Goal: Task Accomplishment & Management: Manage account settings

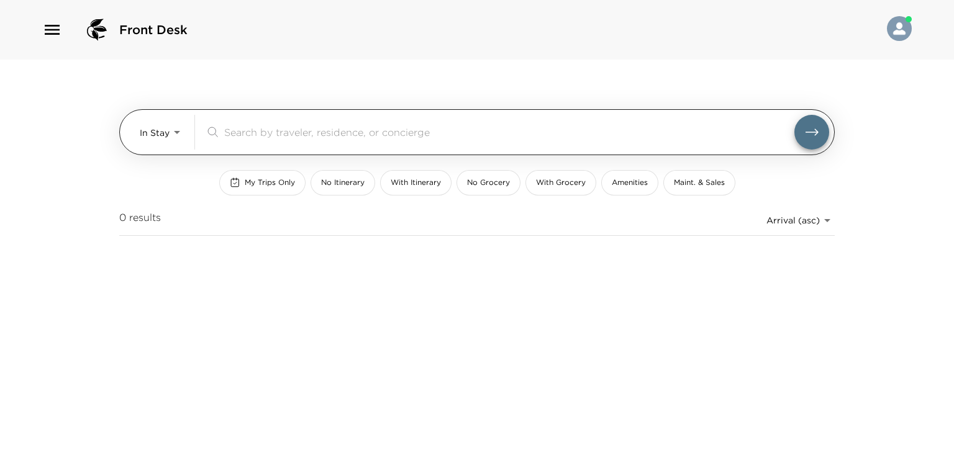
click at [178, 135] on body "Front Desk In Stay In-Stay ​ My Trips Only No Itinerary With Itinerary No Groce…" at bounding box center [477, 229] width 954 height 458
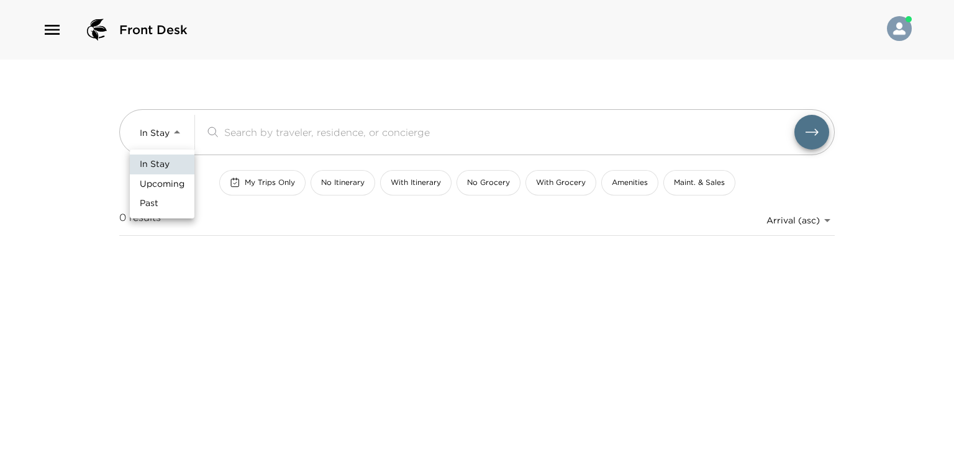
click at [250, 184] on div at bounding box center [477, 229] width 954 height 458
click at [262, 182] on span "My Trips Only" at bounding box center [270, 183] width 50 height 11
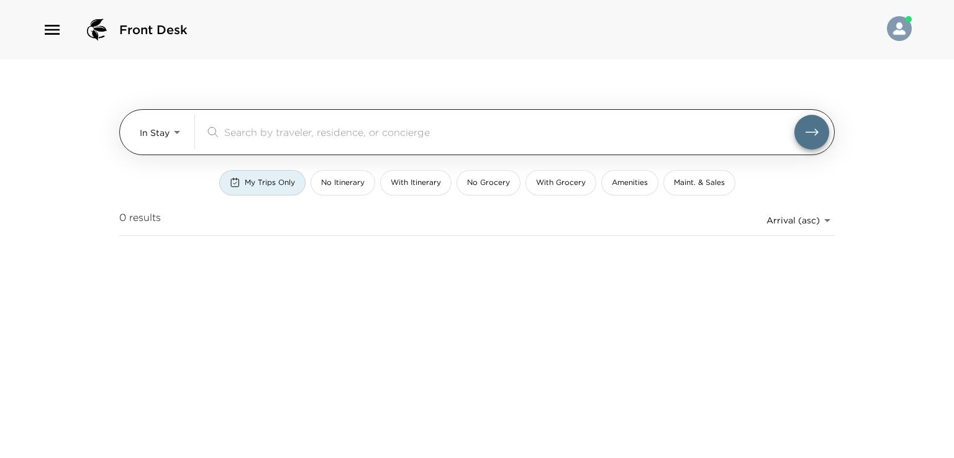
click at [173, 135] on body "Front Desk In Stay In-Stay ​ My Trips Only No Itinerary With Itinerary No Groce…" at bounding box center [477, 229] width 954 height 458
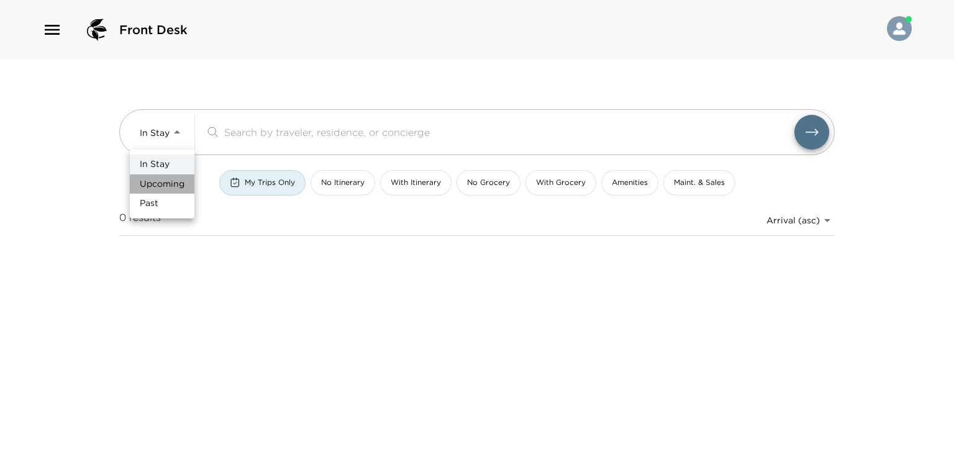
click at [164, 179] on span "Upcoming" at bounding box center [162, 184] width 45 height 12
type input "Upcoming"
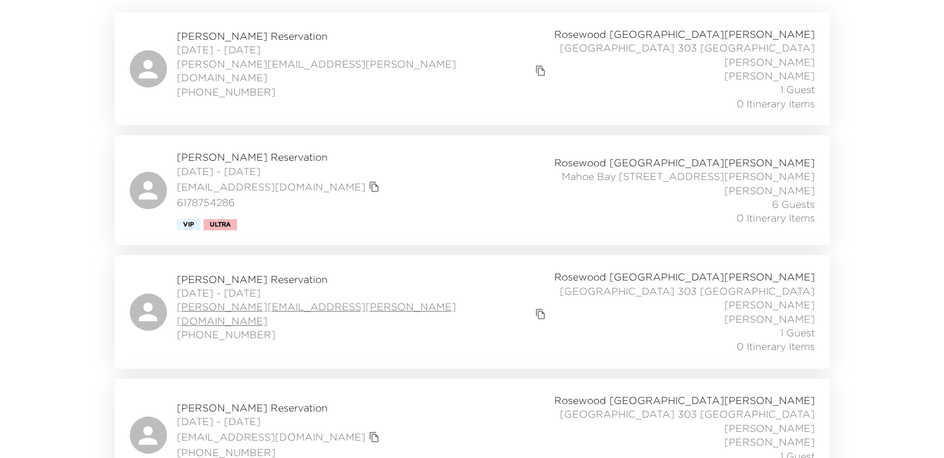
scroll to position [248, 0]
click at [221, 150] on span "[PERSON_NAME] Reservation" at bounding box center [280, 157] width 206 height 14
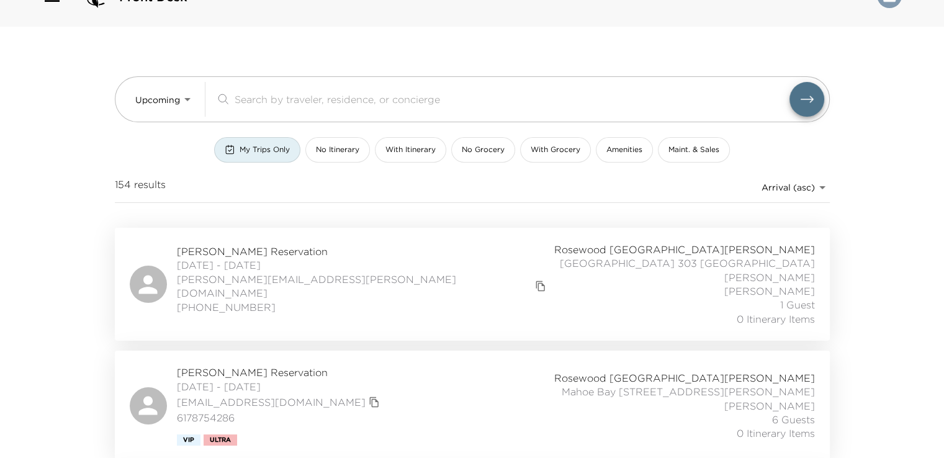
scroll to position [0, 0]
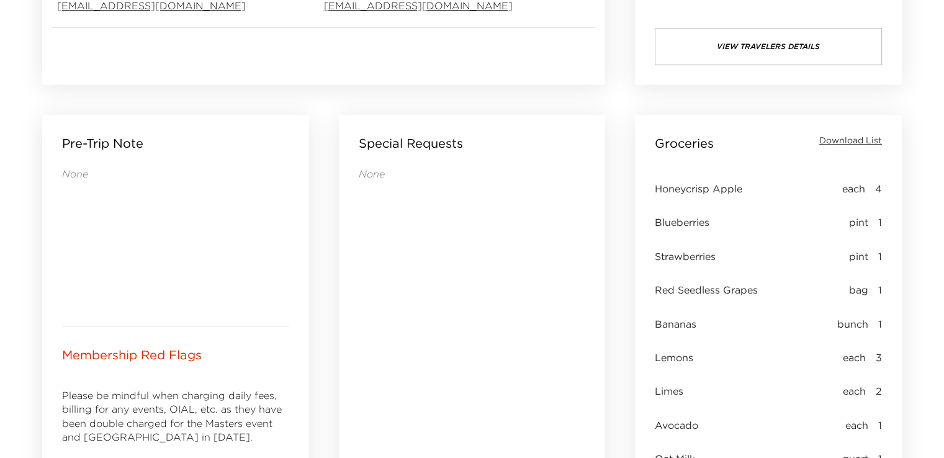
scroll to position [374, 0]
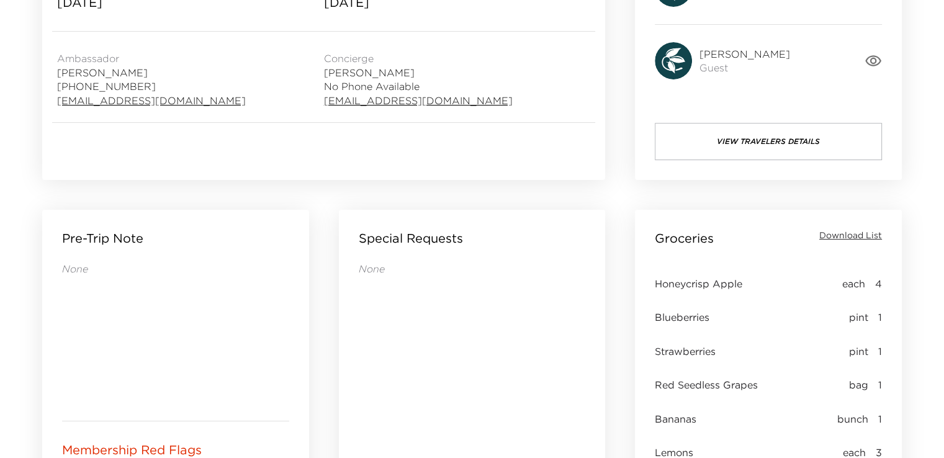
click at [831, 238] on span "Download List" at bounding box center [851, 236] width 63 height 12
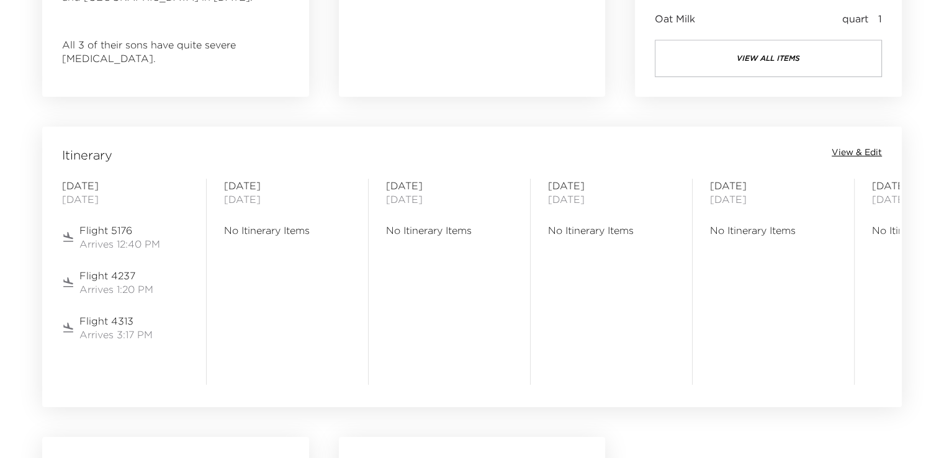
scroll to position [746, 0]
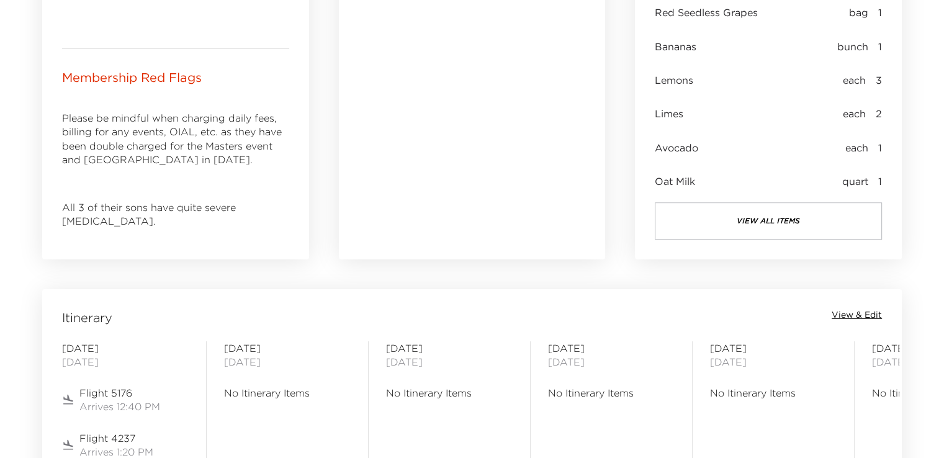
click at [842, 312] on span "View & Edit" at bounding box center [857, 315] width 50 height 12
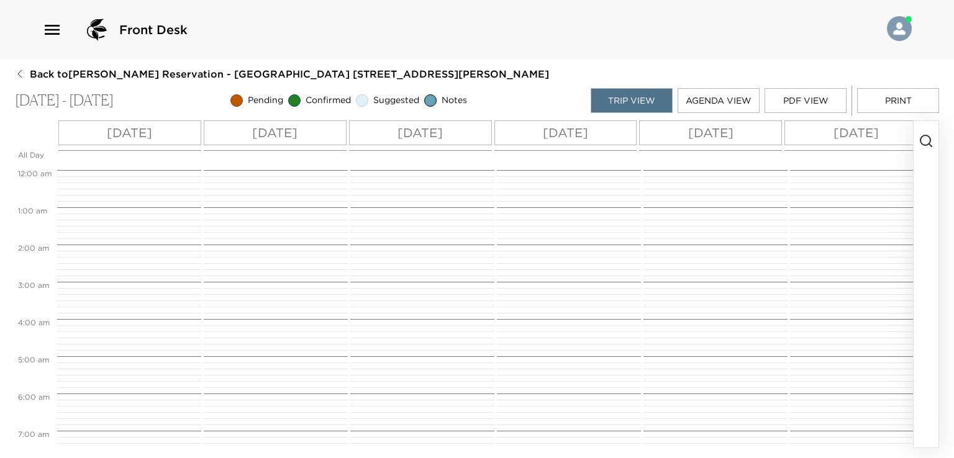
scroll to position [472, 0]
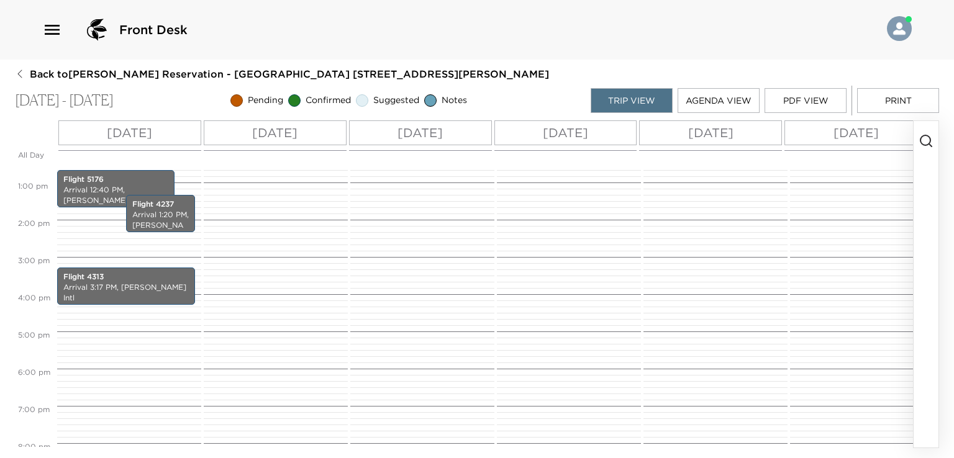
click at [929, 140] on icon "button" at bounding box center [925, 141] width 15 height 15
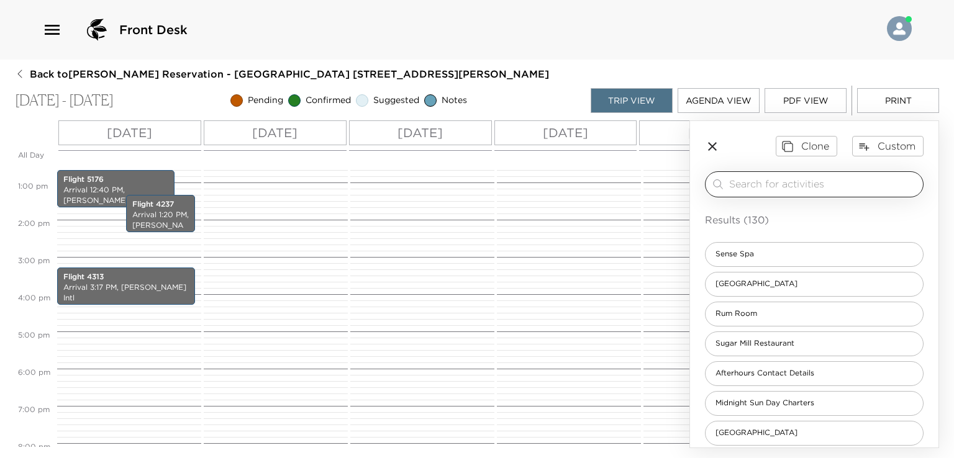
click at [766, 189] on input "search" at bounding box center [823, 184] width 189 height 14
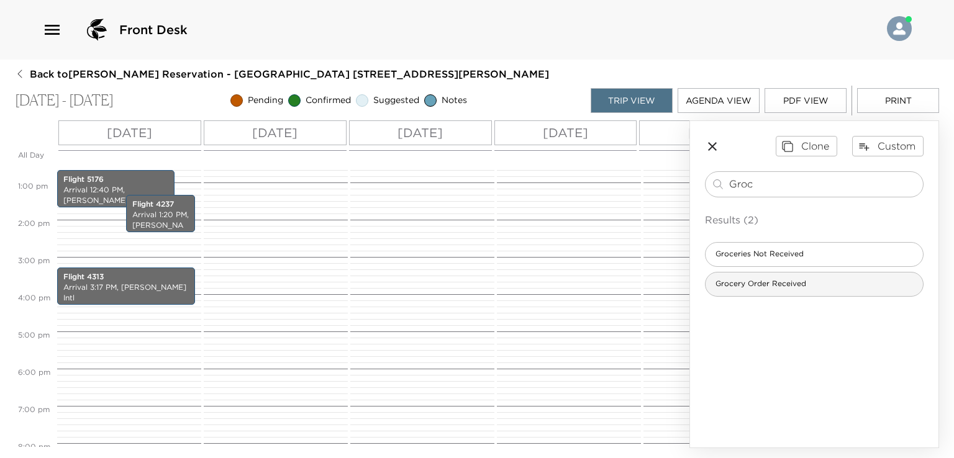
type input "Groc"
click at [776, 289] on span "Grocery Order Received" at bounding box center [760, 284] width 111 height 11
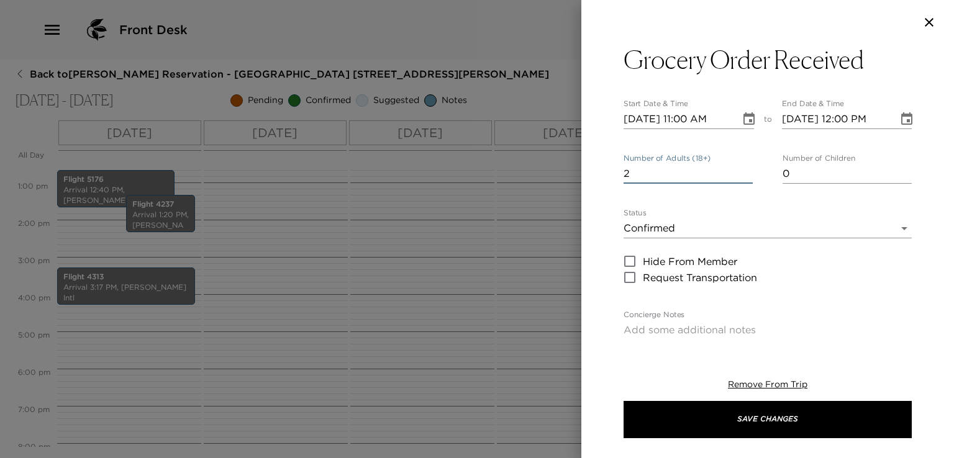
click at [743, 170] on input "2" at bounding box center [687, 174] width 129 height 20
click at [743, 170] on input "3" at bounding box center [687, 174] width 129 height 20
click at [743, 170] on input "4" at bounding box center [687, 174] width 129 height 20
click at [743, 170] on input "5" at bounding box center [687, 174] width 129 height 20
click at [743, 170] on input "6" at bounding box center [687, 174] width 129 height 20
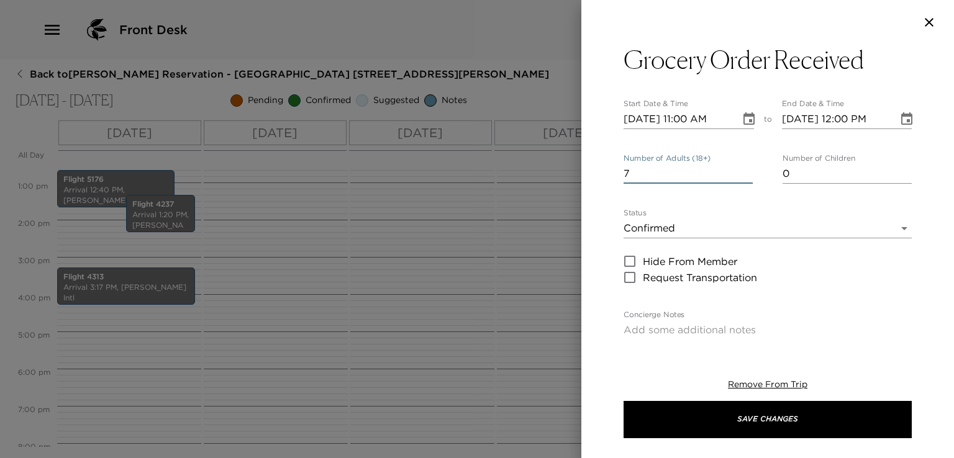
click at [743, 170] on input "7" at bounding box center [687, 174] width 129 height 20
type input "6"
click at [743, 175] on input "6" at bounding box center [687, 174] width 129 height 20
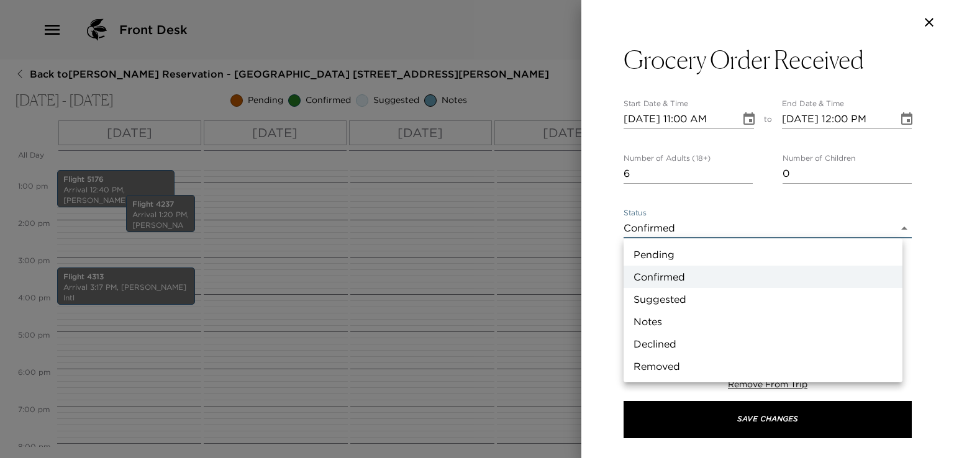
click at [892, 225] on body "Front Desk Back to Mark Mandel Reservation - Mahoe Bay 301 Little Dix Bay Oct 1…" at bounding box center [477, 229] width 954 height 458
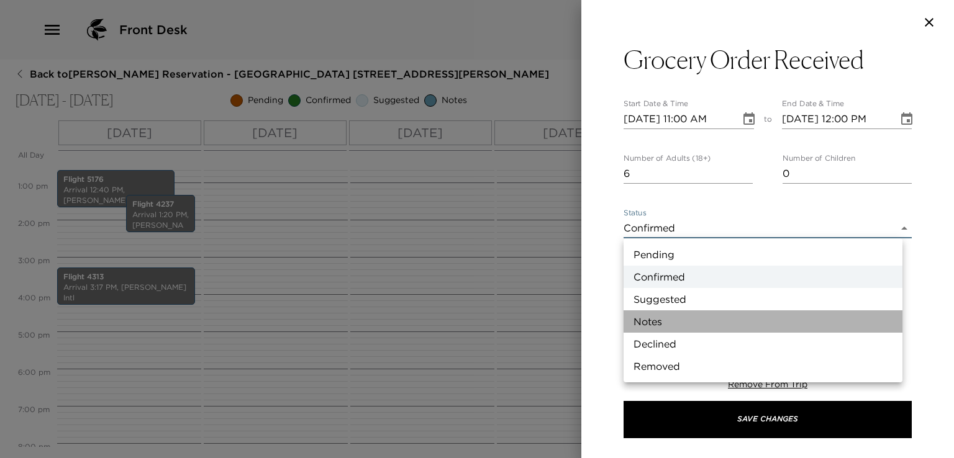
click at [703, 324] on li "Notes" at bounding box center [762, 321] width 279 height 22
type input "Concierge Note"
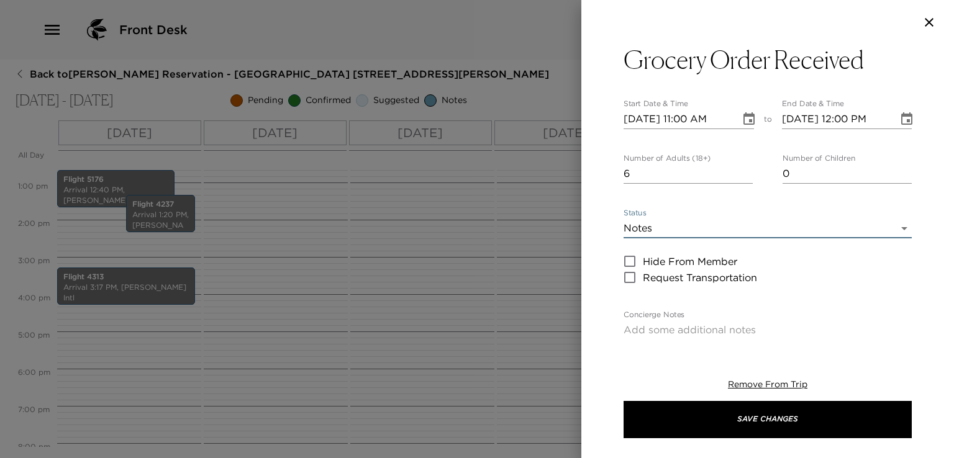
click at [743, 120] on icon "Choose date, selected date is Oct 13, 2025" at bounding box center [748, 118] width 11 height 12
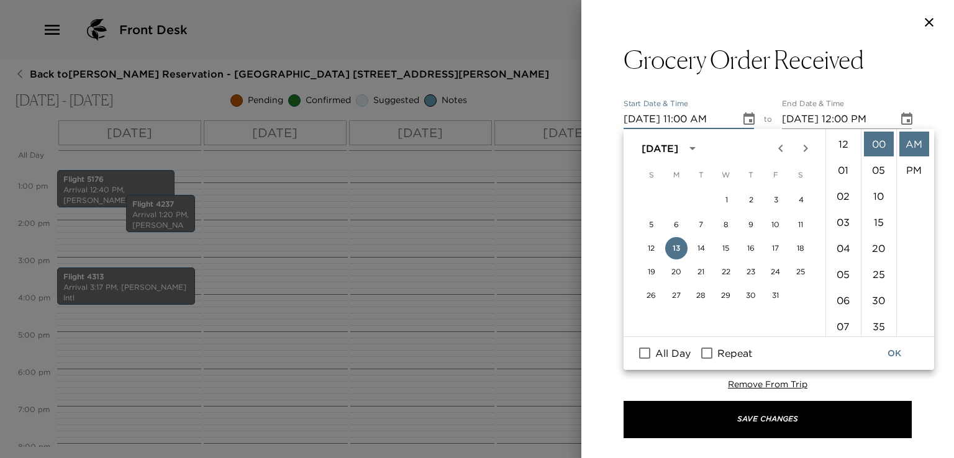
scroll to position [286, 0]
click at [895, 354] on button "OK" at bounding box center [894, 353] width 40 height 23
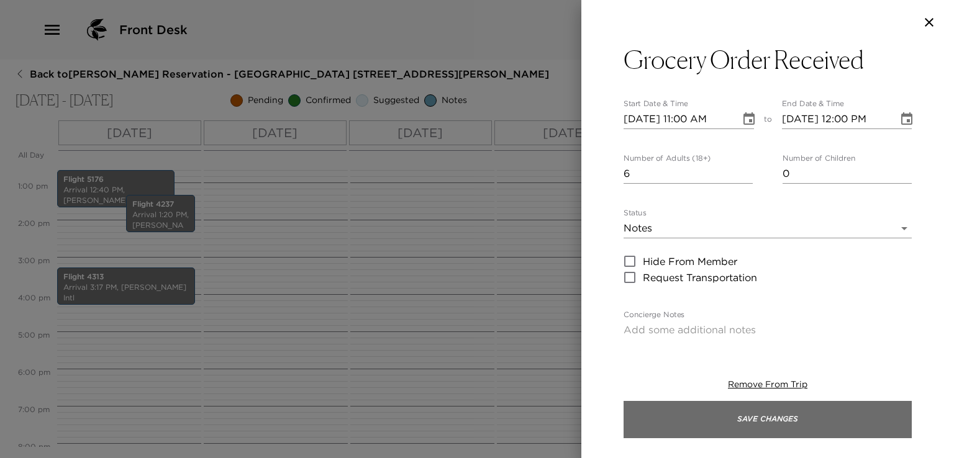
click at [842, 429] on button "Save Changes" at bounding box center [767, 419] width 288 height 37
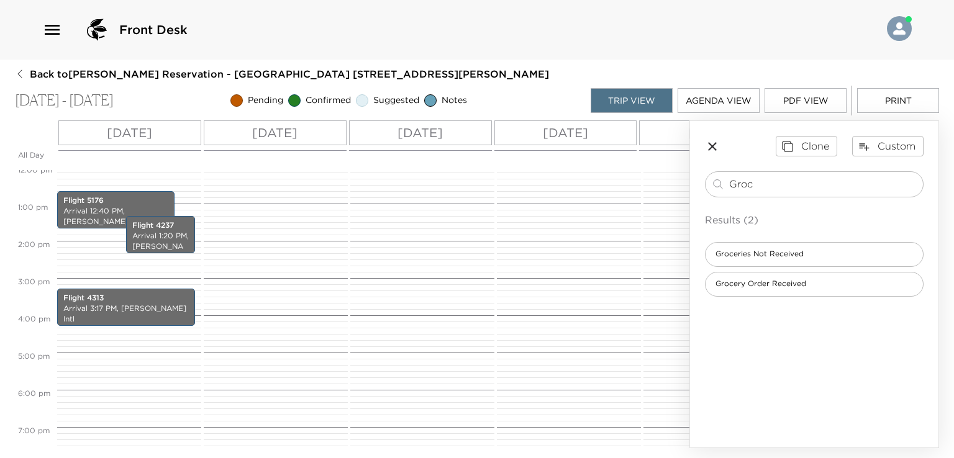
scroll to position [472, 0]
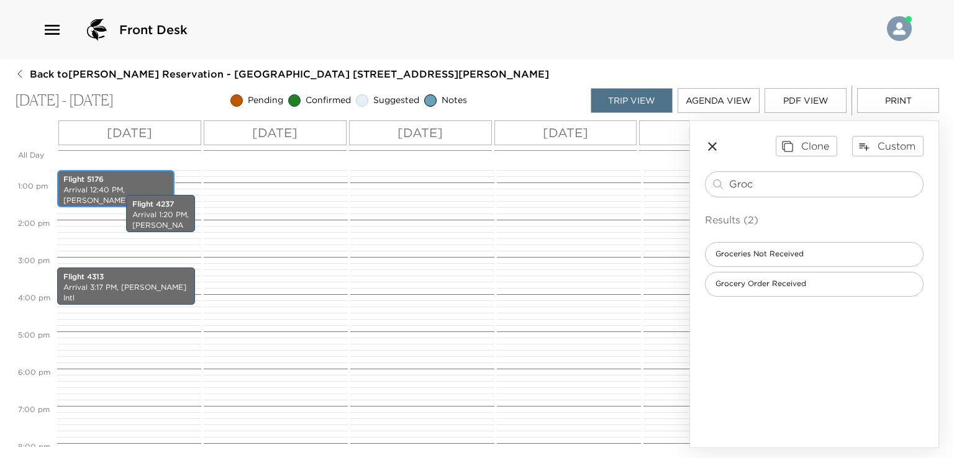
click at [83, 180] on p "Flight 5176" at bounding box center [115, 179] width 105 height 11
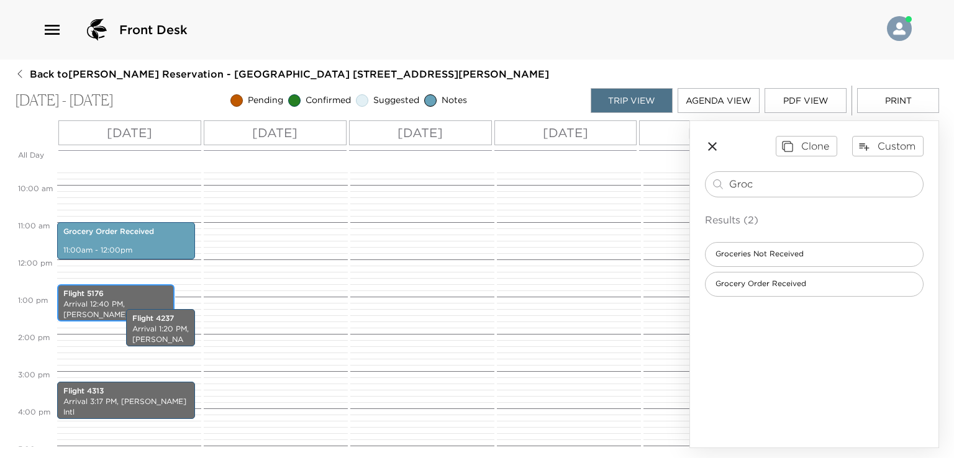
scroll to position [286, 0]
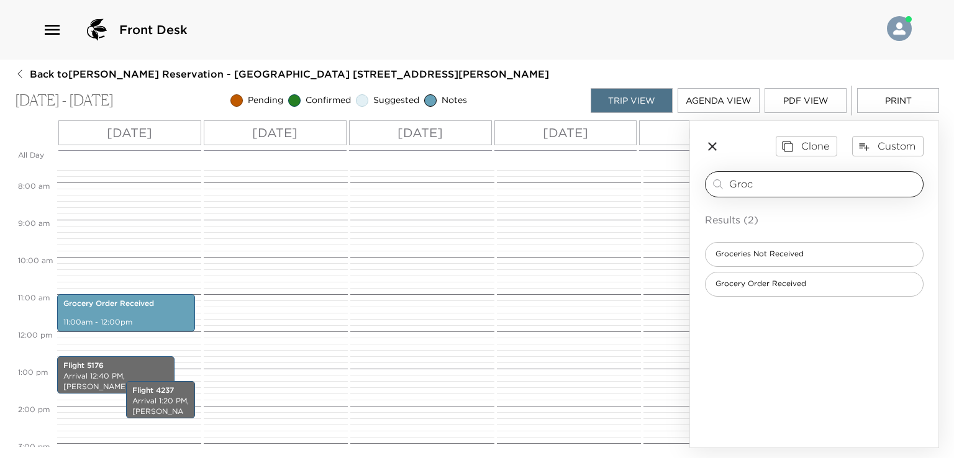
drag, startPoint x: 759, startPoint y: 184, endPoint x: 725, endPoint y: 187, distance: 34.9
click at [725, 187] on div "Groc ​" at bounding box center [813, 184] width 207 height 15
type input "G"
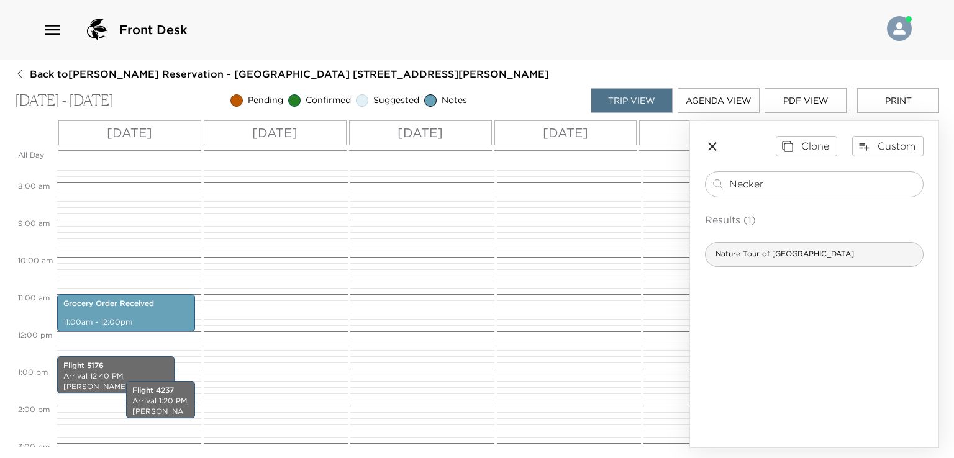
type input "Necker"
click at [774, 254] on span "Nature Tour of Necker Island" at bounding box center [784, 254] width 158 height 11
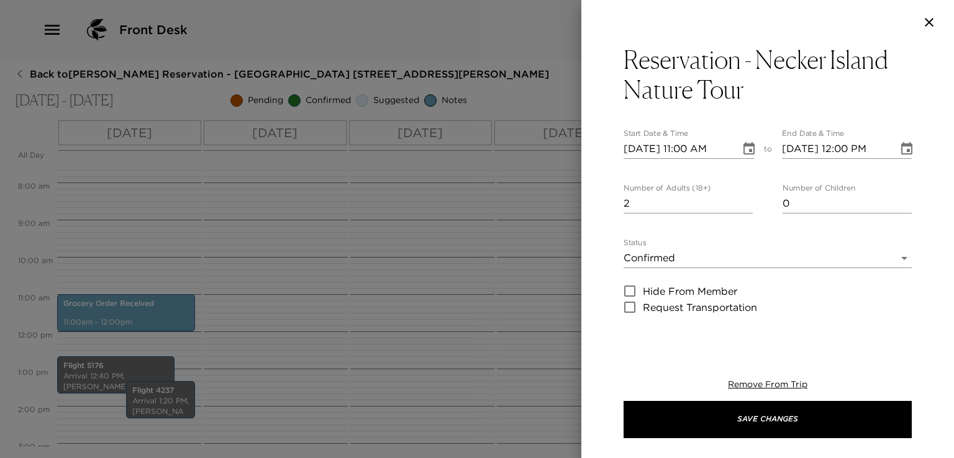
click at [745, 202] on input "2" at bounding box center [687, 204] width 129 height 20
click at [745, 202] on input "3" at bounding box center [687, 204] width 129 height 20
click at [745, 202] on input "4" at bounding box center [687, 204] width 129 height 20
click at [745, 202] on input "5" at bounding box center [687, 204] width 129 height 20
click at [745, 202] on input "6" at bounding box center [687, 204] width 129 height 20
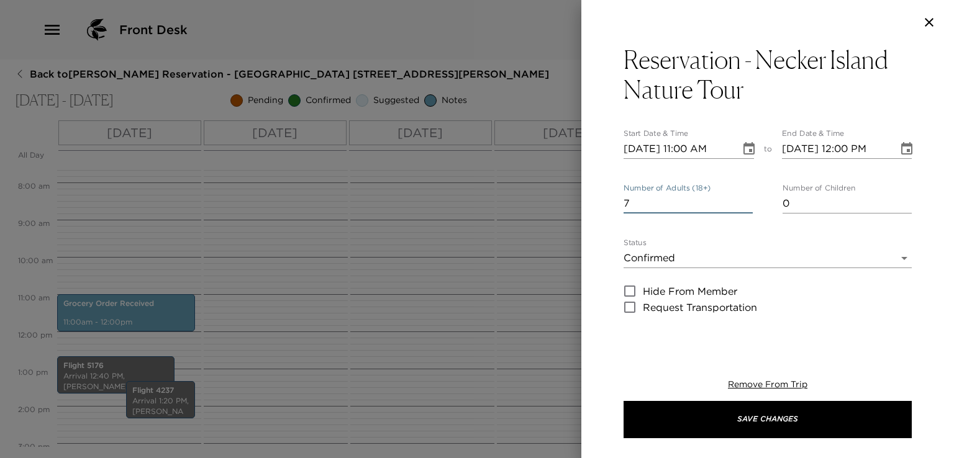
click at [745, 202] on input "7" at bounding box center [687, 204] width 129 height 20
type input "6"
click at [743, 206] on input "6" at bounding box center [687, 204] width 129 height 20
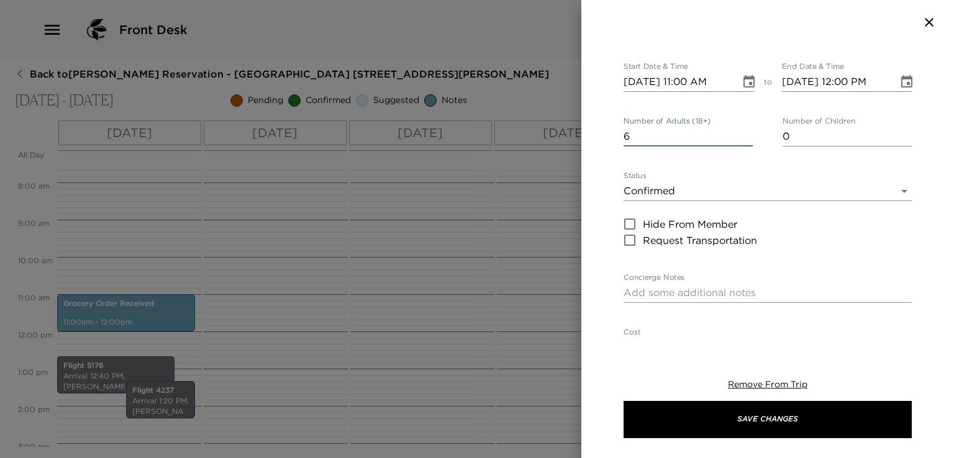
scroll to position [0, 0]
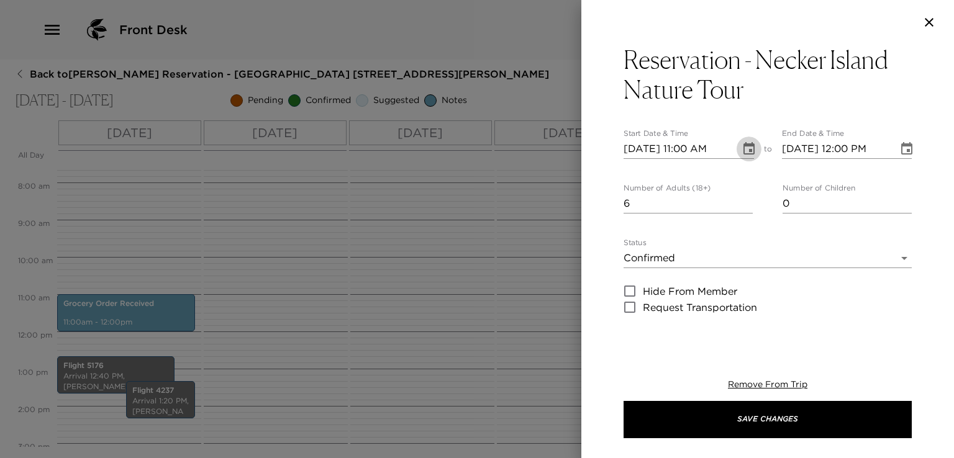
click at [744, 149] on icon "Choose date, selected date is Oct 13, 2025" at bounding box center [748, 148] width 11 height 12
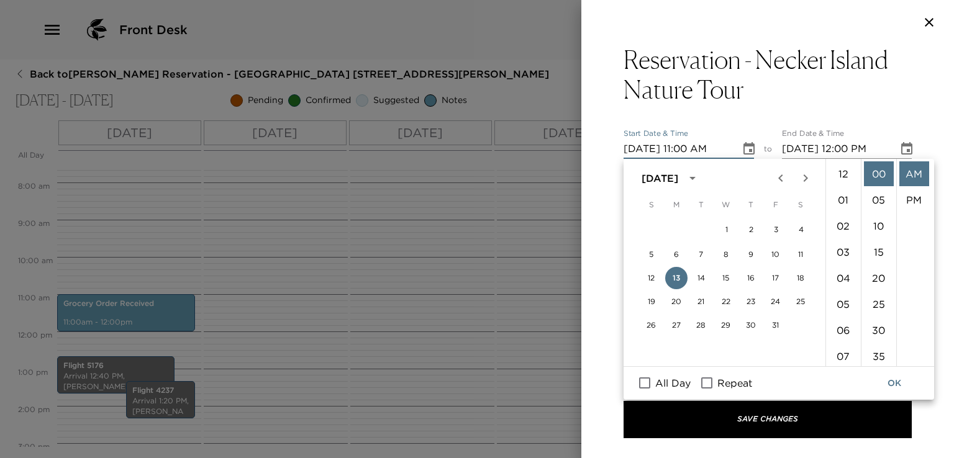
scroll to position [286, 0]
click at [774, 276] on button "17" at bounding box center [775, 278] width 22 height 22
type input "10/17/2025 11:00 AM"
type input "10/17/2025 12:00 PM"
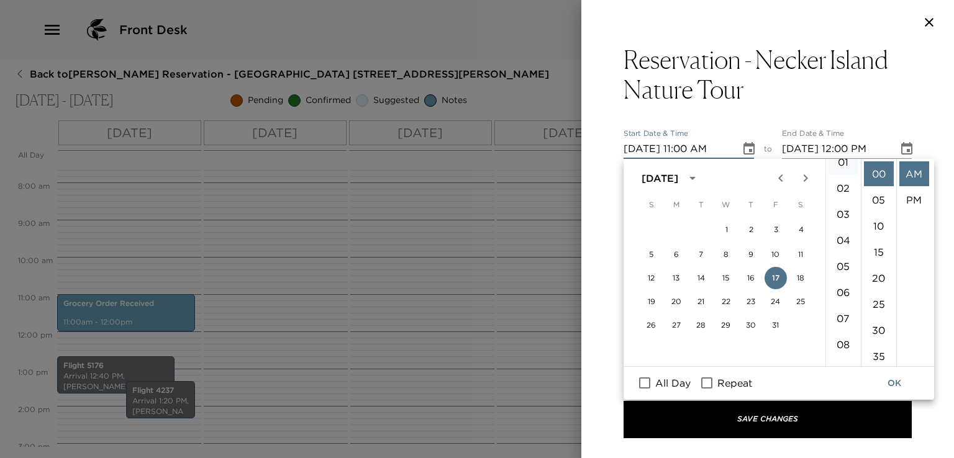
click at [844, 168] on li "01" at bounding box center [843, 162] width 30 height 25
click at [906, 179] on li "PM" at bounding box center [914, 174] width 30 height 25
type input "10/17/2025 01:00 PM"
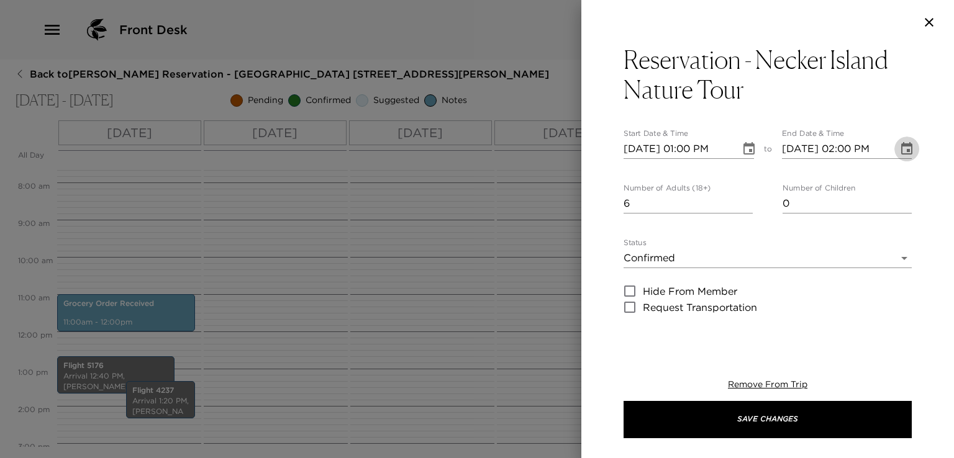
click at [899, 149] on icon "Choose date, selected date is Oct 17, 2025" at bounding box center [906, 149] width 15 height 15
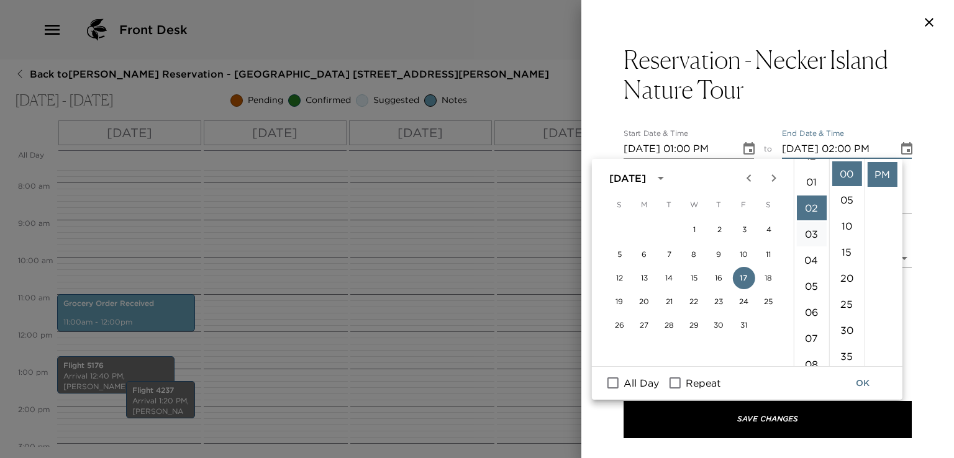
scroll to position [0, 0]
click at [813, 201] on li "01" at bounding box center [811, 200] width 30 height 25
type input "10/17/2025 01:00 PM"
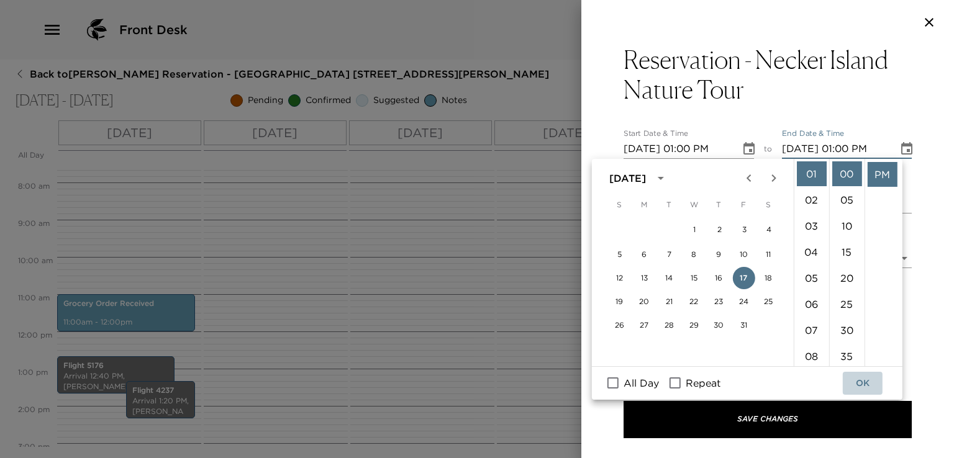
click at [865, 383] on button "OK" at bounding box center [863, 383] width 40 height 23
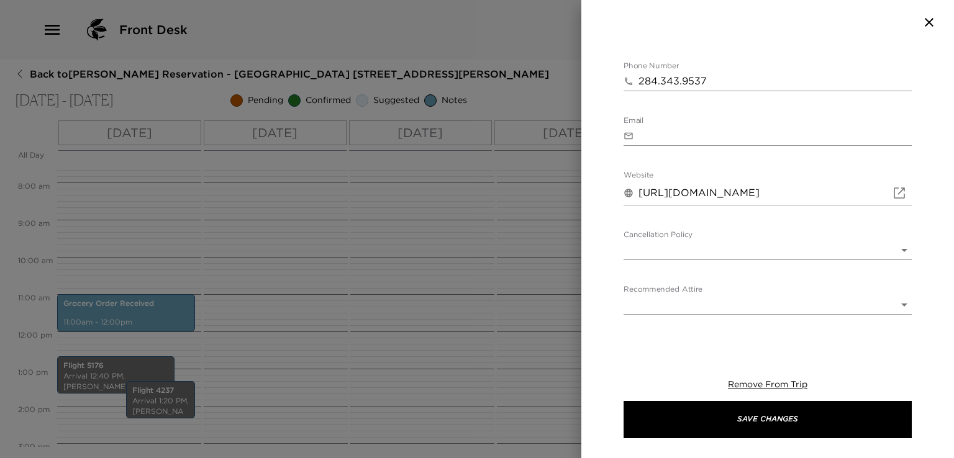
scroll to position [473, 0]
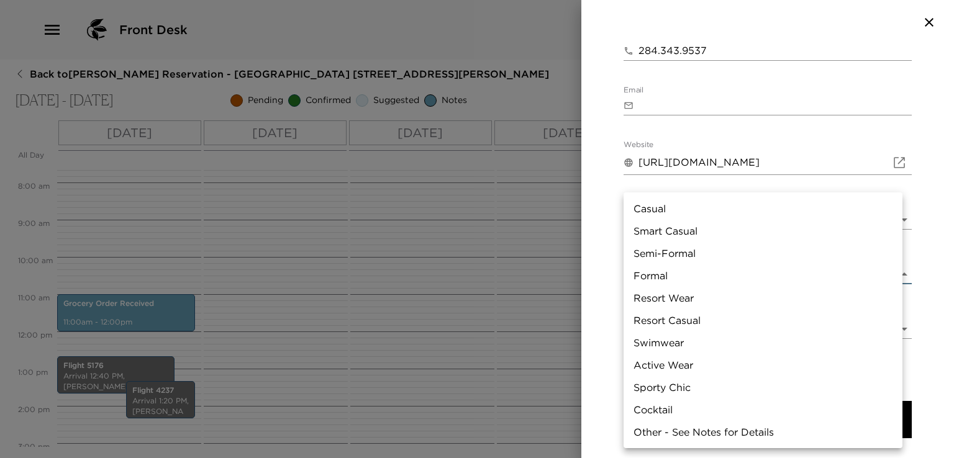
click at [897, 268] on body "Front Desk Back to Mark Mandel Reservation - Mahoe Bay 301 Little Dix Bay Oct 1…" at bounding box center [477, 229] width 954 height 458
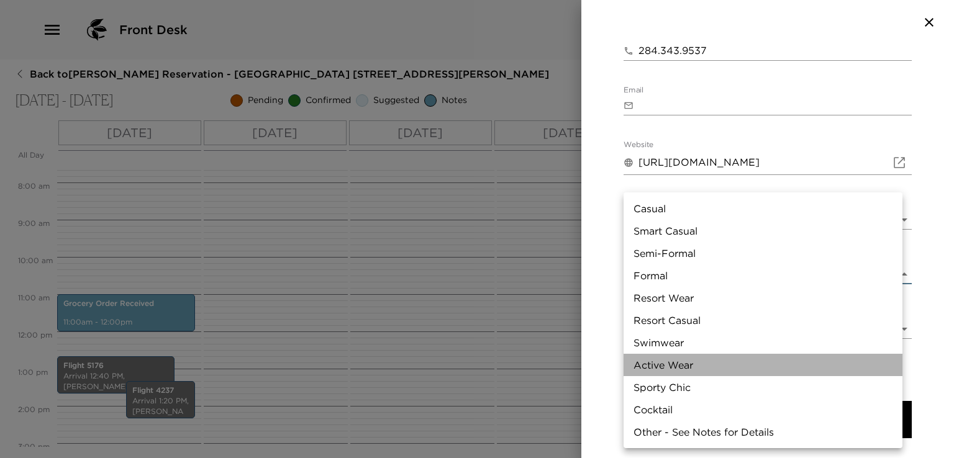
click at [681, 364] on li "Active Wear" at bounding box center [762, 365] width 279 height 22
type input "Active Wear"
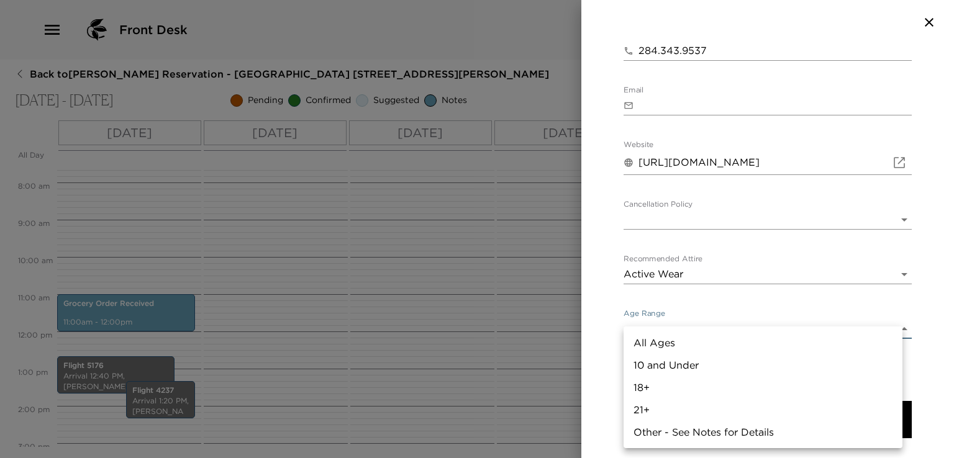
click at [895, 330] on body "Front Desk Back to Mark Mandel Reservation - Mahoe Bay 301 Little Dix Bay Oct 1…" at bounding box center [477, 229] width 954 height 458
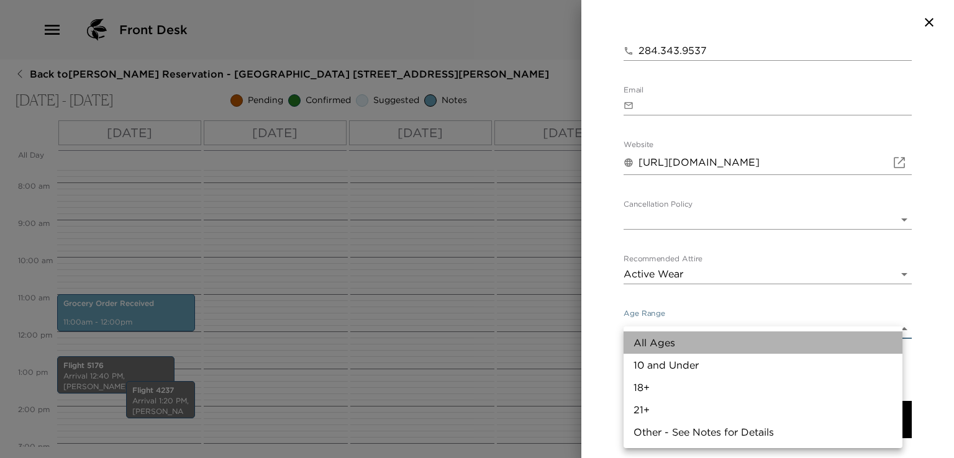
click at [731, 336] on li "All Ages" at bounding box center [762, 343] width 279 height 22
type input "All Ages"
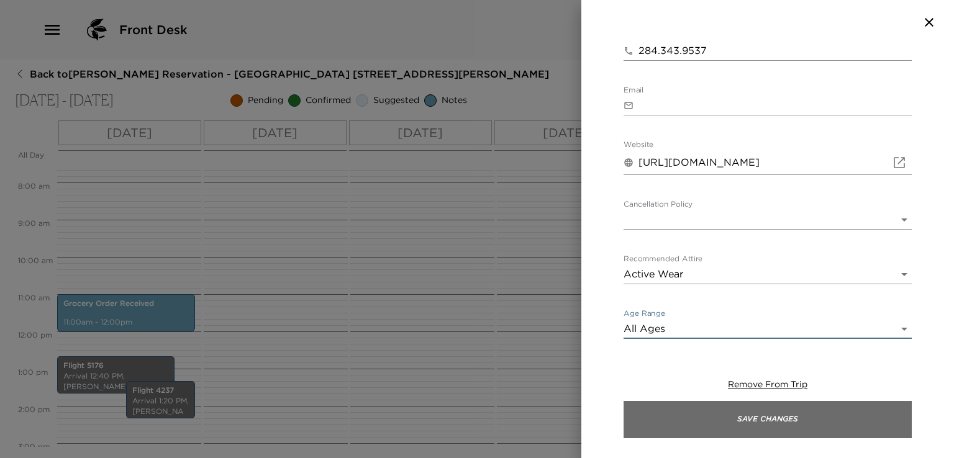
click at [681, 428] on button "Save Changes" at bounding box center [767, 419] width 288 height 37
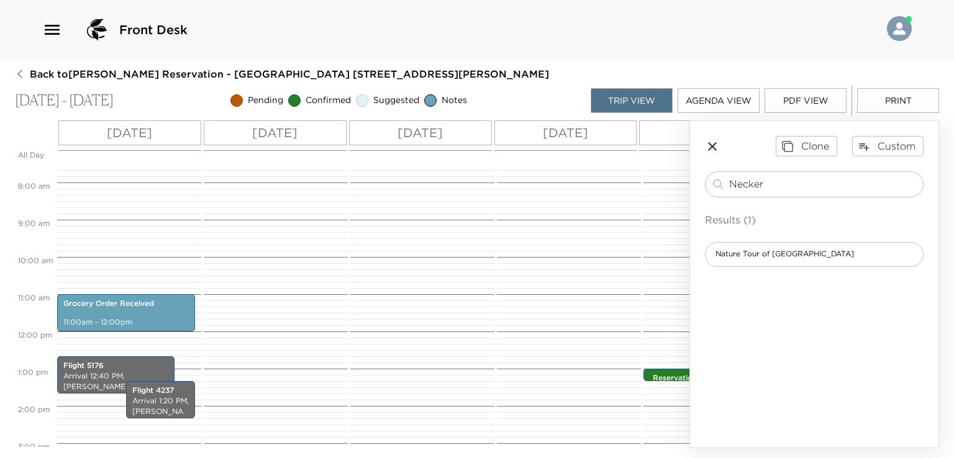
scroll to position [348, 0]
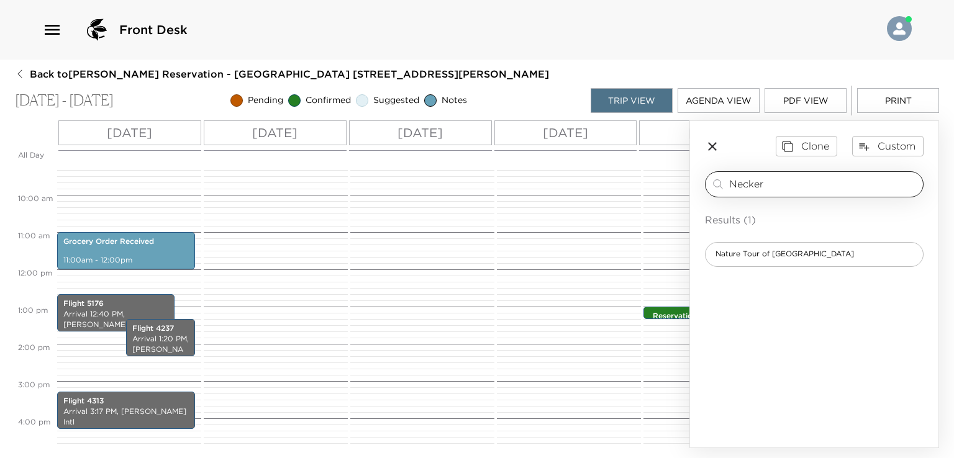
click at [790, 184] on input "Necker" at bounding box center [823, 184] width 189 height 14
type input "N"
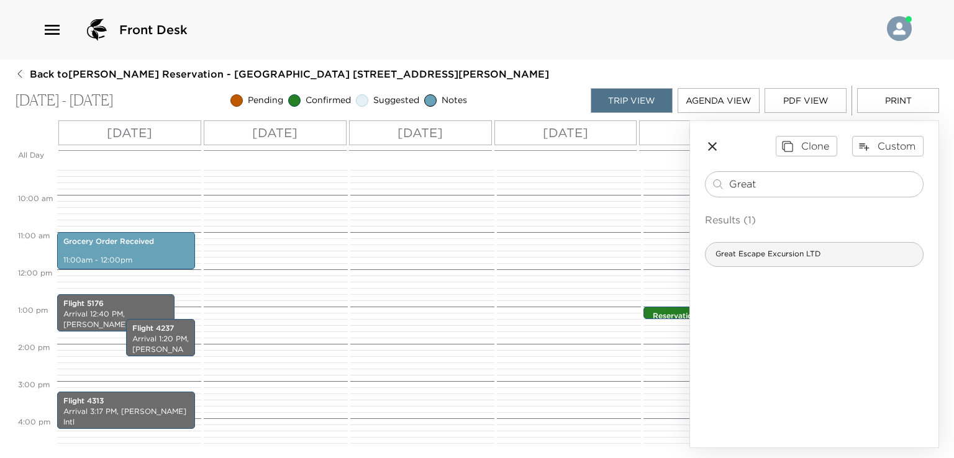
type input "Great"
click at [806, 254] on span "Great Escape Excursion LTD" at bounding box center [767, 254] width 125 height 11
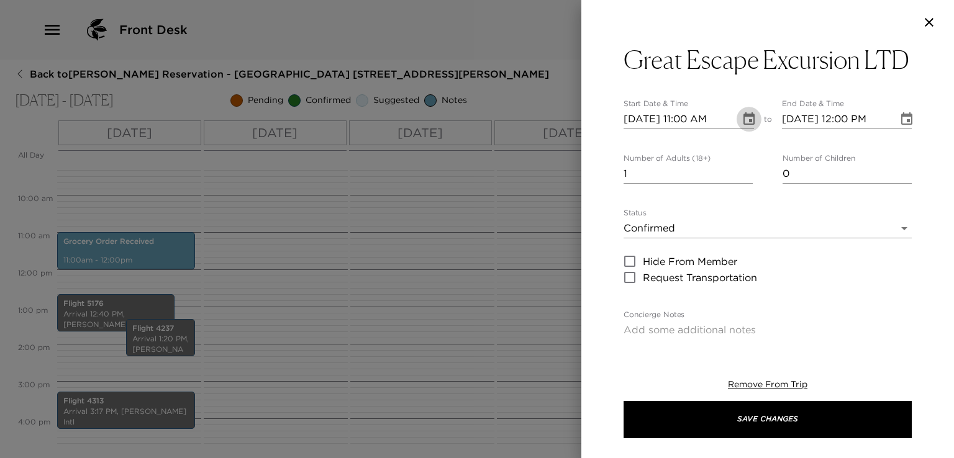
click at [745, 125] on icon "Choose date, selected date is Oct 13, 2025" at bounding box center [748, 118] width 11 height 12
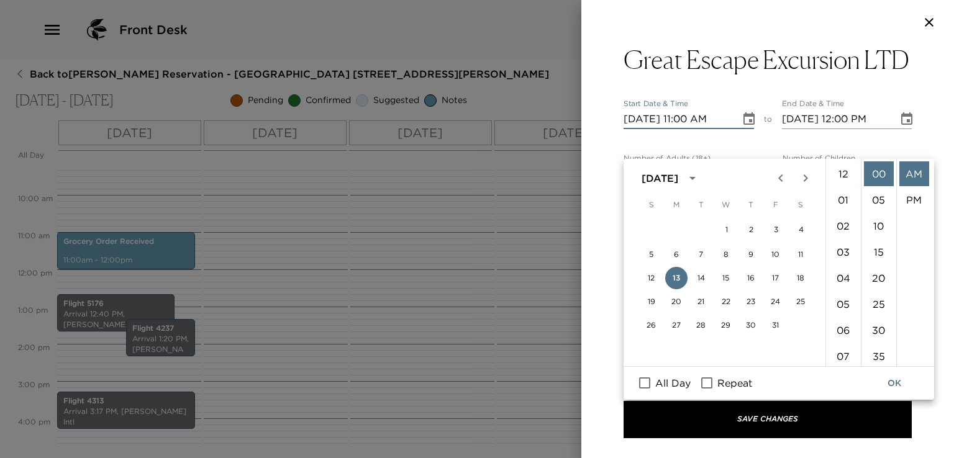
scroll to position [286, 0]
click at [728, 274] on button "15" at bounding box center [726, 278] width 22 height 22
type input "10/15/2025 11:00 AM"
type input "10/15/2025 12:00 PM"
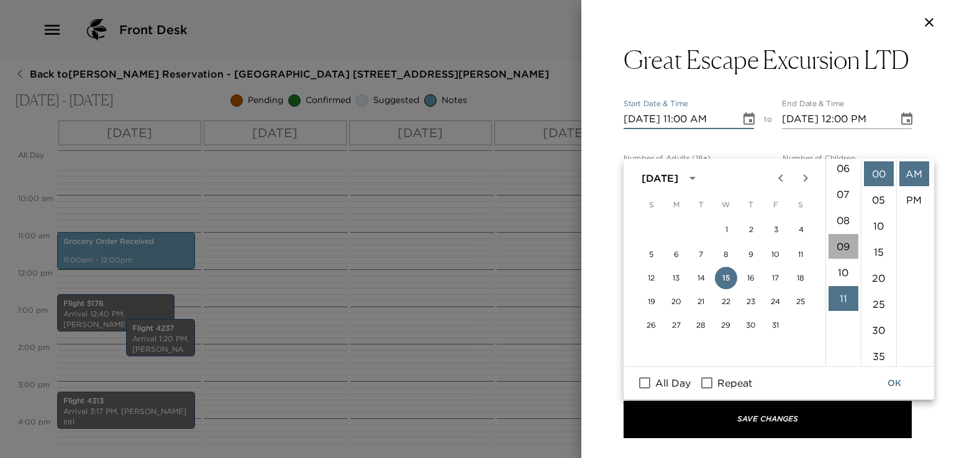
click at [841, 245] on li "09" at bounding box center [843, 246] width 30 height 25
type input "10/15/2025 09:00 AM"
click at [895, 385] on button "OK" at bounding box center [894, 383] width 40 height 23
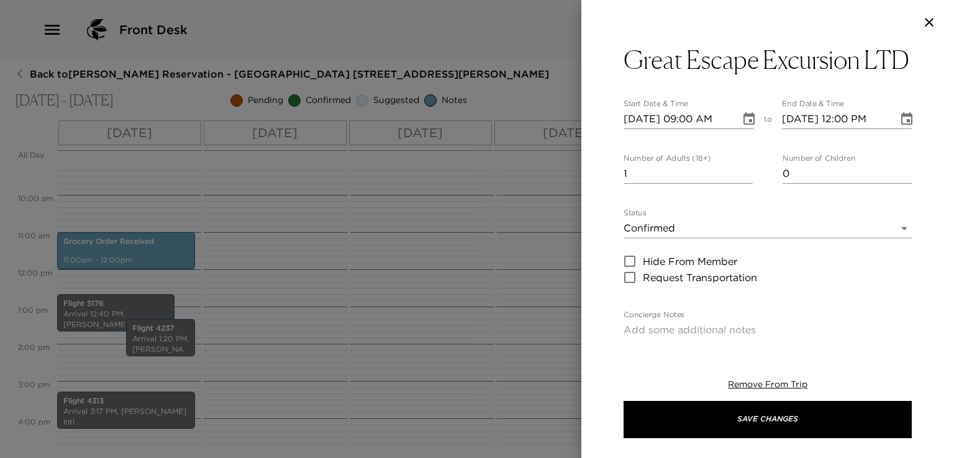
click at [899, 127] on icon "Choose date, selected date is Oct 15, 2025" at bounding box center [906, 119] width 15 height 15
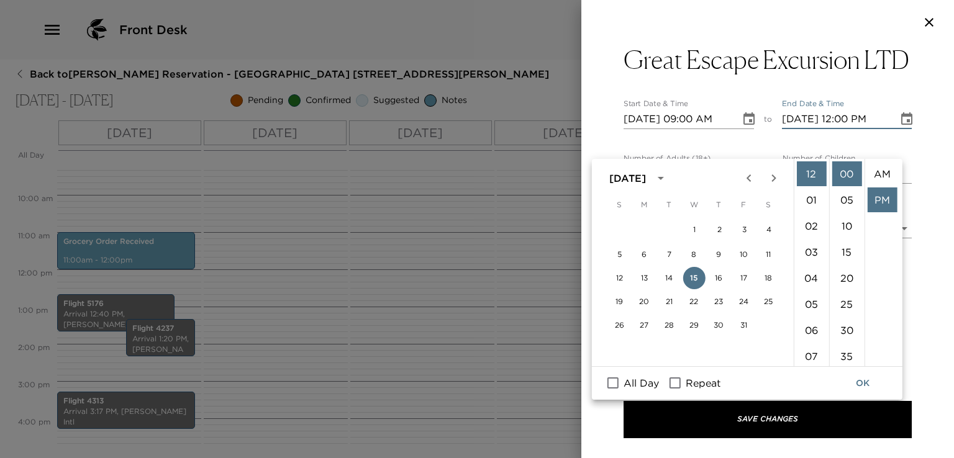
scroll to position [25, 0]
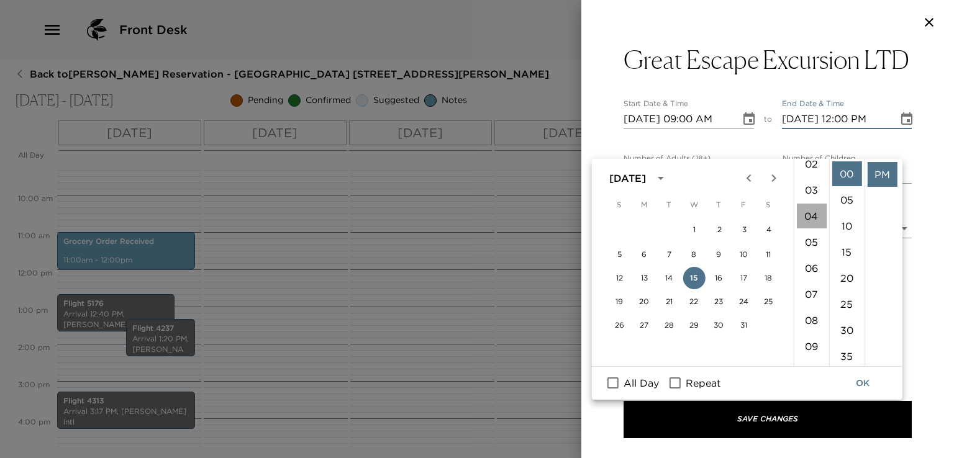
click at [809, 220] on li "04" at bounding box center [811, 216] width 30 height 25
type input "10/15/2025 04:00 PM"
click at [869, 386] on button "OK" at bounding box center [863, 383] width 40 height 23
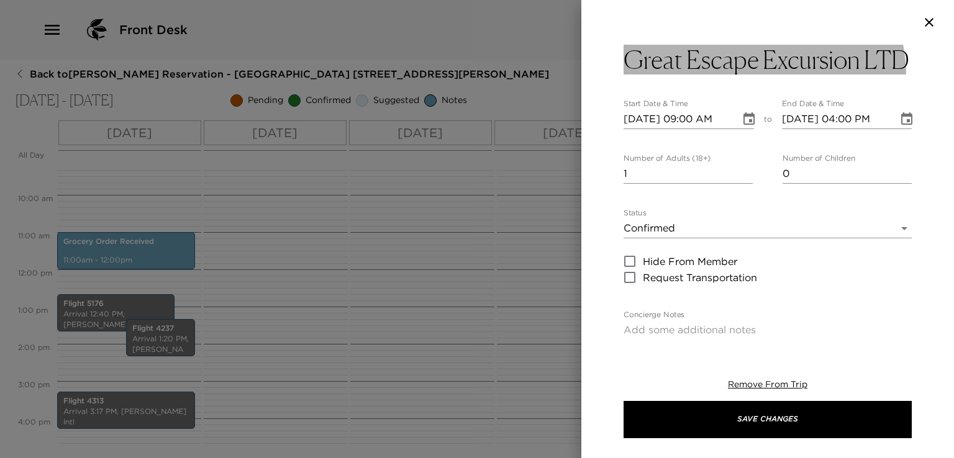
click at [695, 75] on h3 "Great Escape Excursion LTD" at bounding box center [766, 60] width 286 height 30
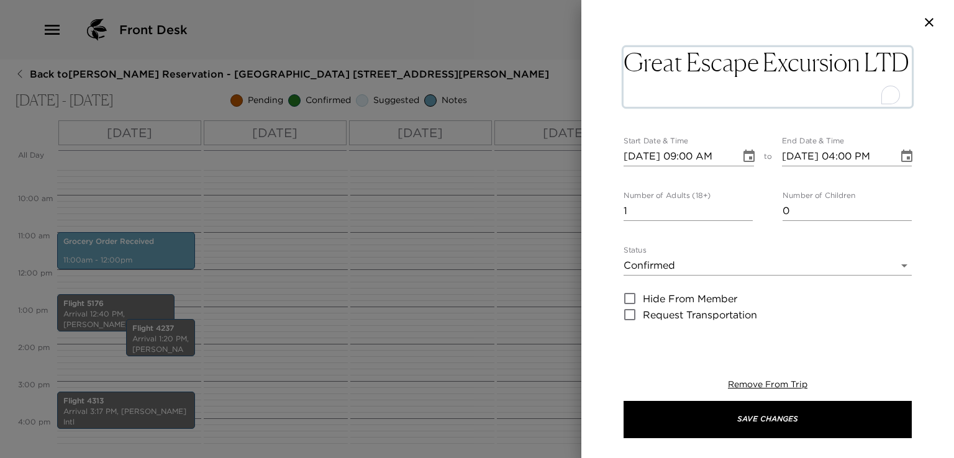
click at [690, 93] on textarea "Great Escape Excursion LTD" at bounding box center [767, 77] width 288 height 60
type textarea "Great Escape Excursion LTD- Full Day"
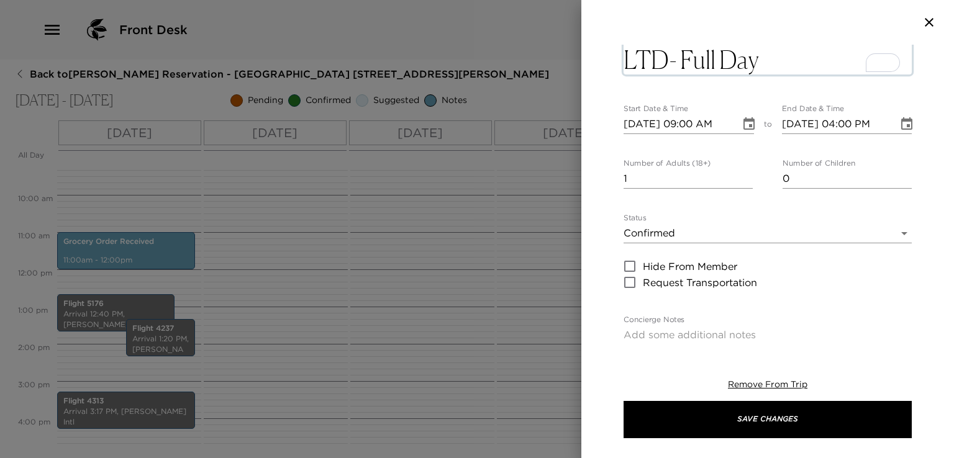
scroll to position [62, 0]
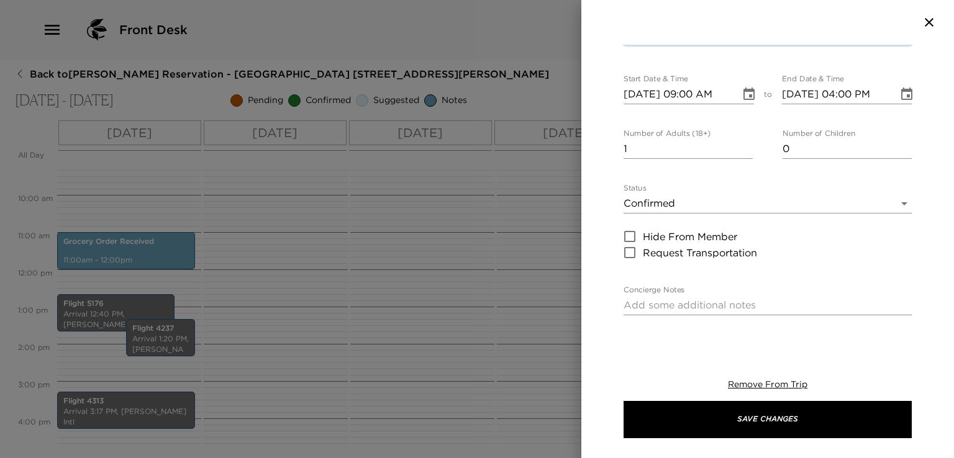
click at [895, 202] on body "Front Desk Back to Mark Mandel Reservation - Mahoe Bay 301 Little Dix Bay Oct 1…" at bounding box center [477, 229] width 954 height 458
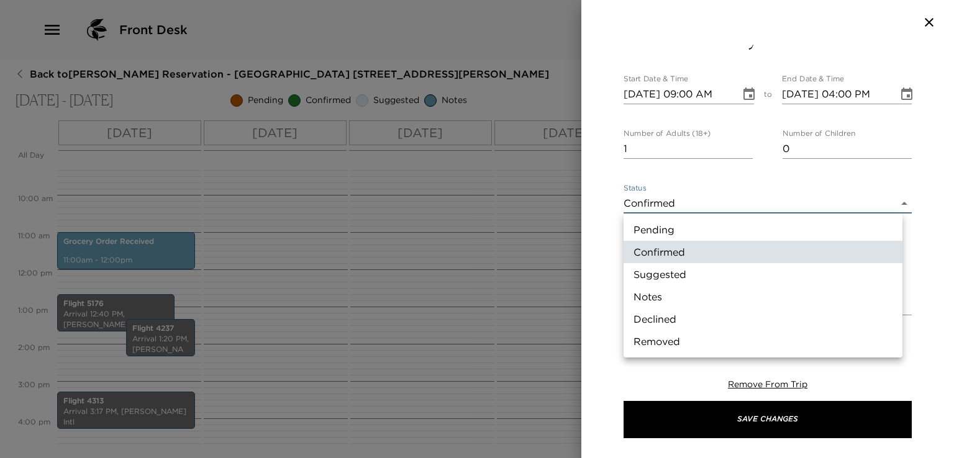
click at [742, 148] on div at bounding box center [477, 229] width 954 height 458
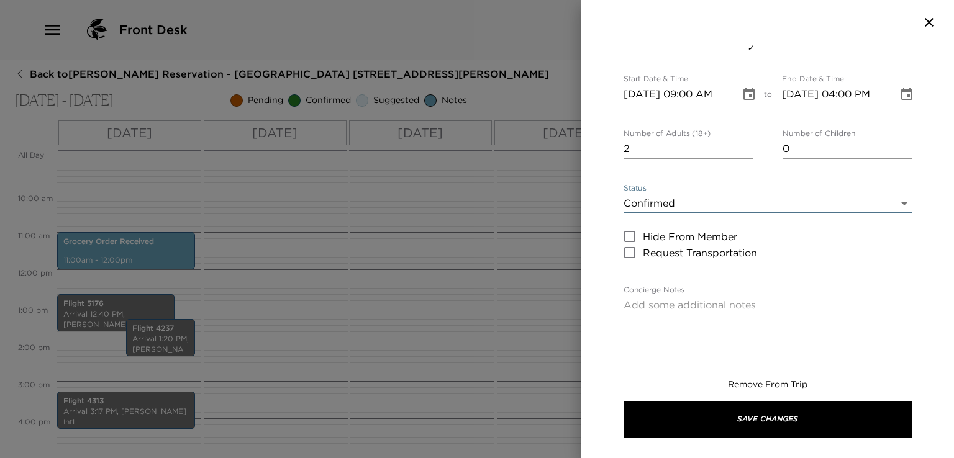
click at [744, 145] on input "2" at bounding box center [687, 149] width 129 height 20
click at [744, 145] on input "3" at bounding box center [687, 149] width 129 height 20
click at [744, 145] on input "4" at bounding box center [687, 149] width 129 height 20
click at [744, 145] on input "5" at bounding box center [687, 149] width 129 height 20
type input "6"
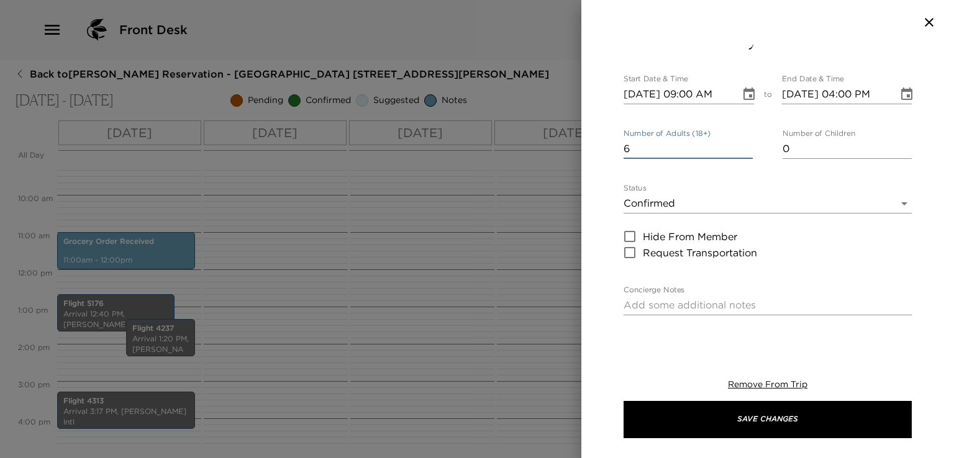
click at [744, 145] on input "6" at bounding box center [687, 149] width 129 height 20
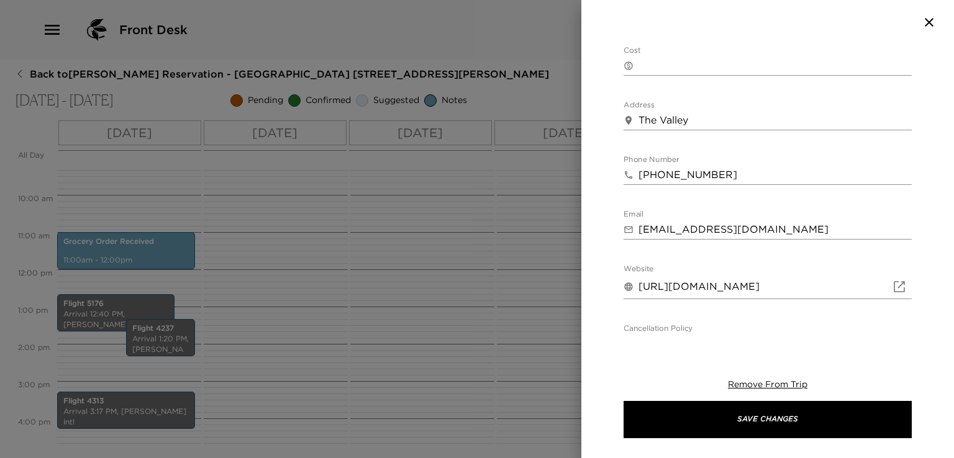
scroll to position [473, 0]
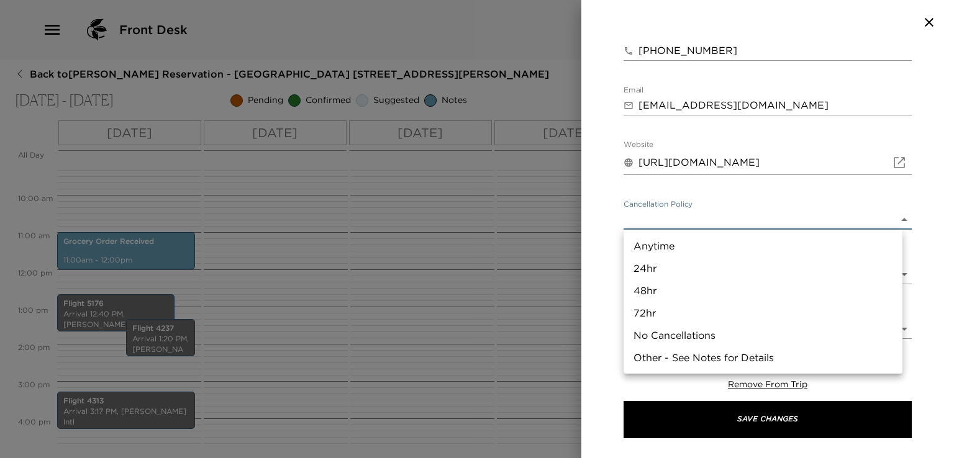
click at [894, 216] on body "Front Desk Back to Mark Mandel Reservation - Mahoe Bay 301 Little Dix Bay Oct 1…" at bounding box center [477, 229] width 954 height 458
click at [737, 265] on li "24hr" at bounding box center [762, 268] width 279 height 22
type input "24hr"
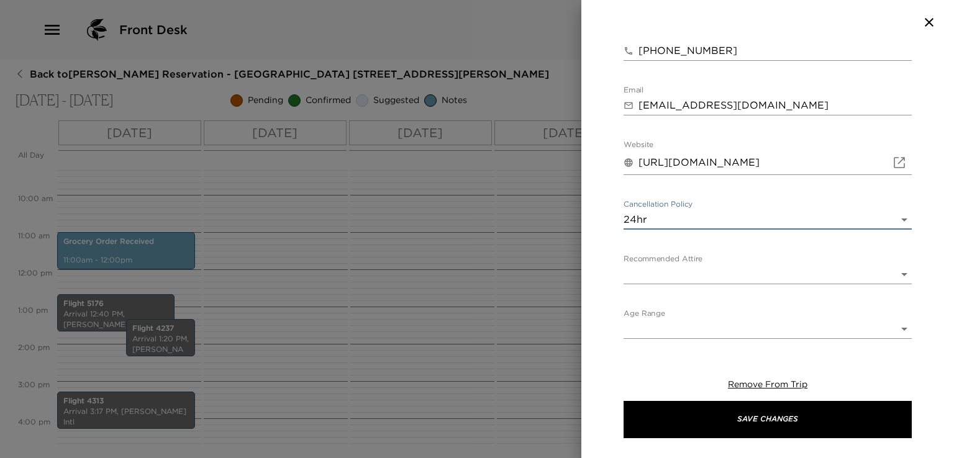
click at [895, 270] on body "Front Desk Back to Mark Mandel Reservation - Mahoe Bay 301 Little Dix Bay Oct 1…" at bounding box center [477, 229] width 954 height 458
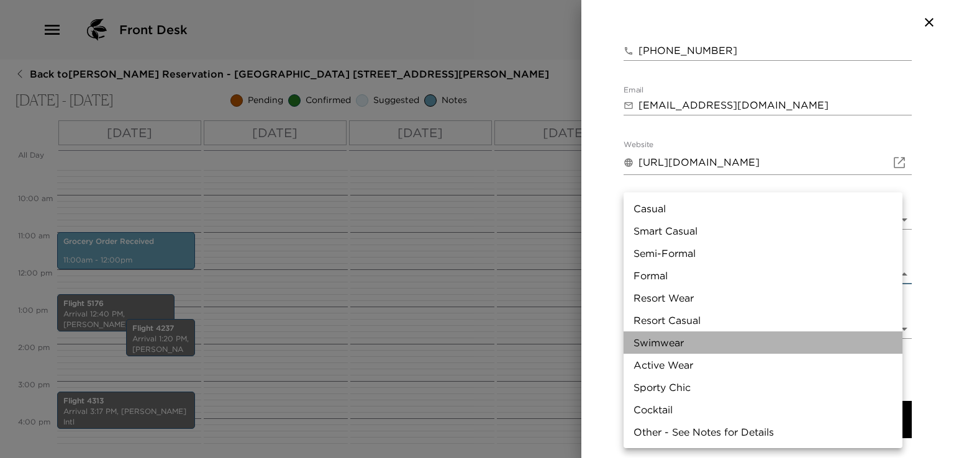
click at [681, 340] on li "Swimwear" at bounding box center [762, 343] width 279 height 22
type input "Swimwear"
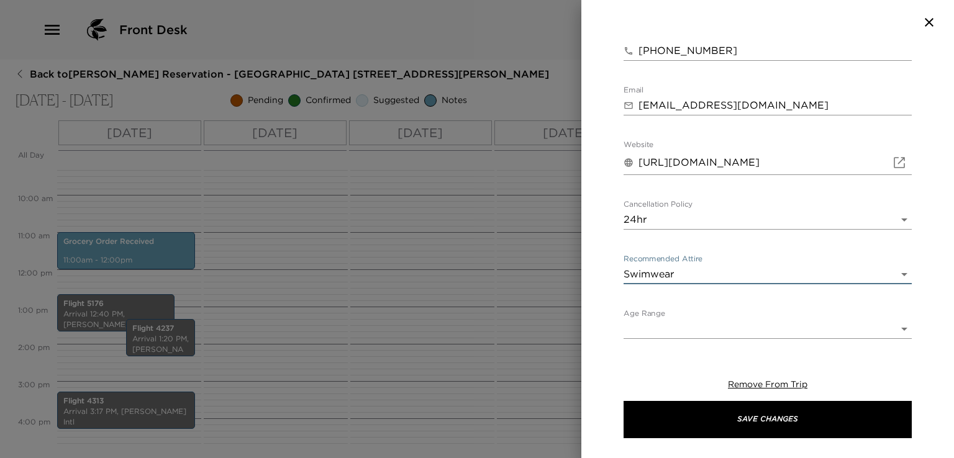
click at [899, 328] on body "Front Desk Back to Mark Mandel Reservation - Mahoe Bay 301 Little Dix Bay Oct 1…" at bounding box center [477, 229] width 954 height 458
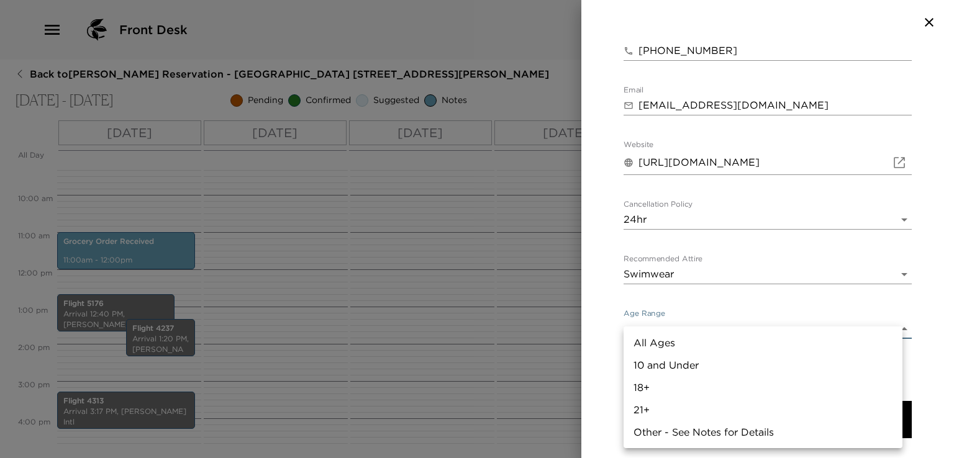
click at [735, 340] on li "All Ages" at bounding box center [762, 343] width 279 height 22
type input "All Ages"
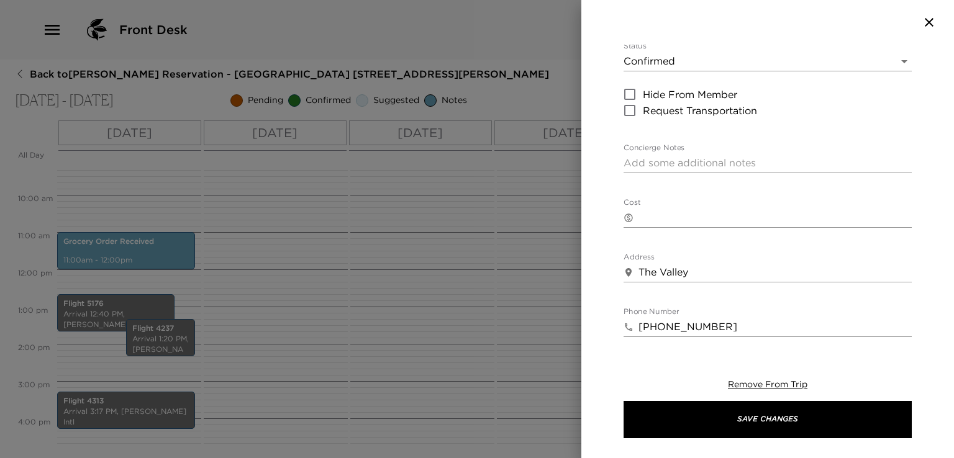
scroll to position [225, 0]
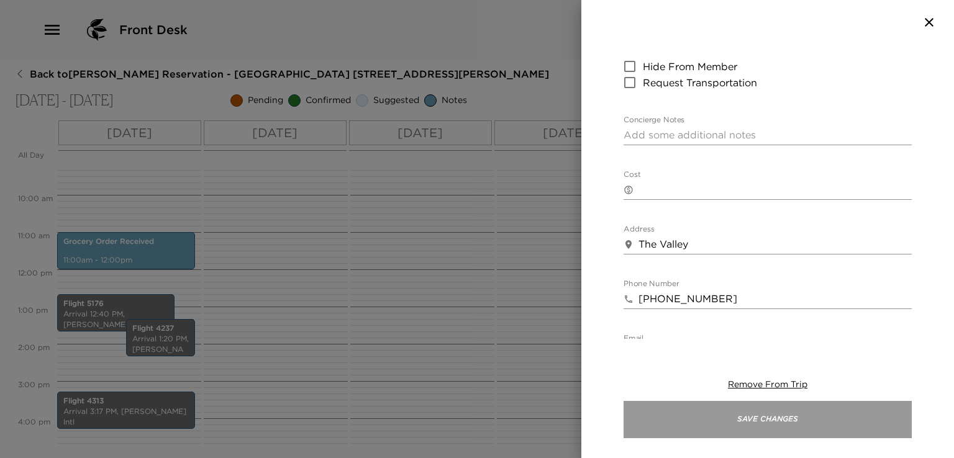
click at [779, 420] on button "Save Changes" at bounding box center [767, 419] width 288 height 37
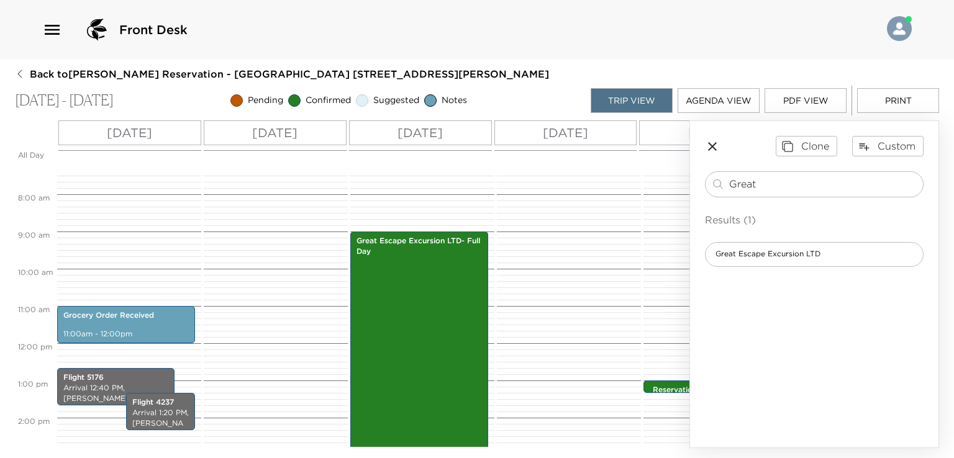
scroll to position [373, 0]
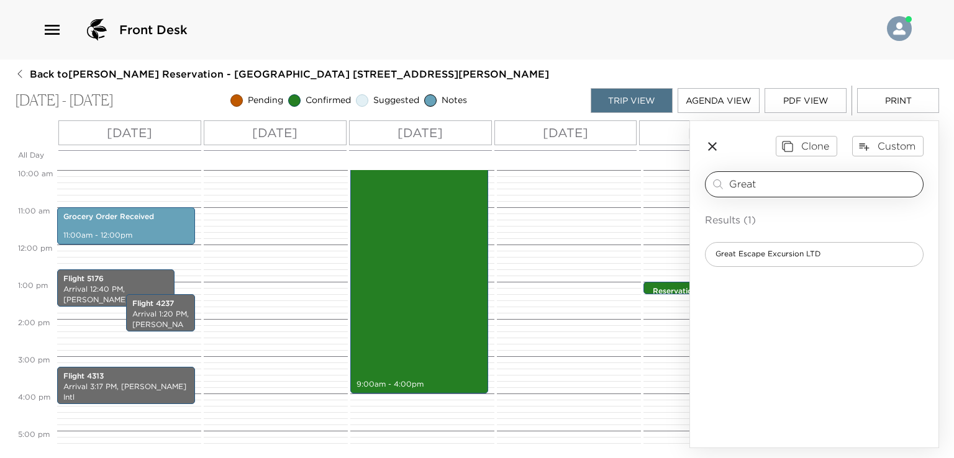
click at [771, 185] on input "Great" at bounding box center [823, 184] width 189 height 14
drag, startPoint x: 754, startPoint y: 190, endPoint x: 746, endPoint y: 192, distance: 8.3
click at [746, 192] on div "Great ​" at bounding box center [814, 184] width 219 height 26
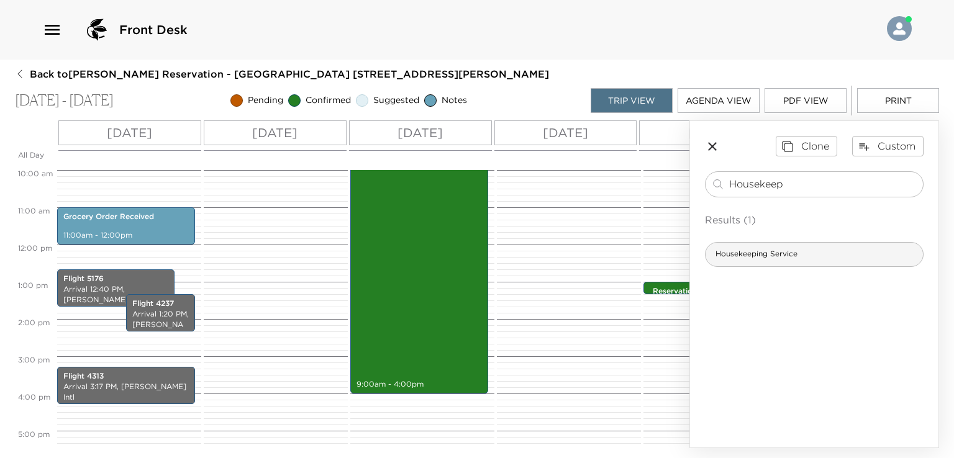
type input "Housekeep"
click at [746, 251] on span "Housekeeping Service" at bounding box center [756, 254] width 102 height 11
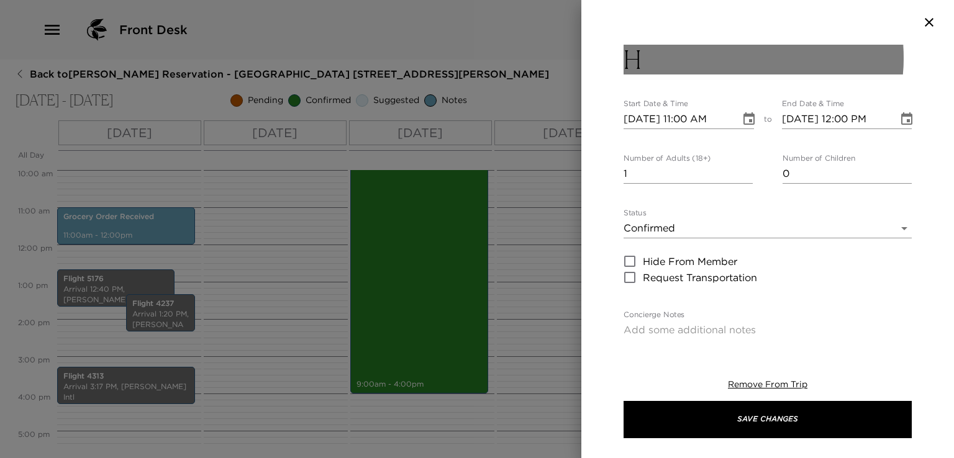
click at [671, 57] on button "H" at bounding box center [767, 60] width 288 height 30
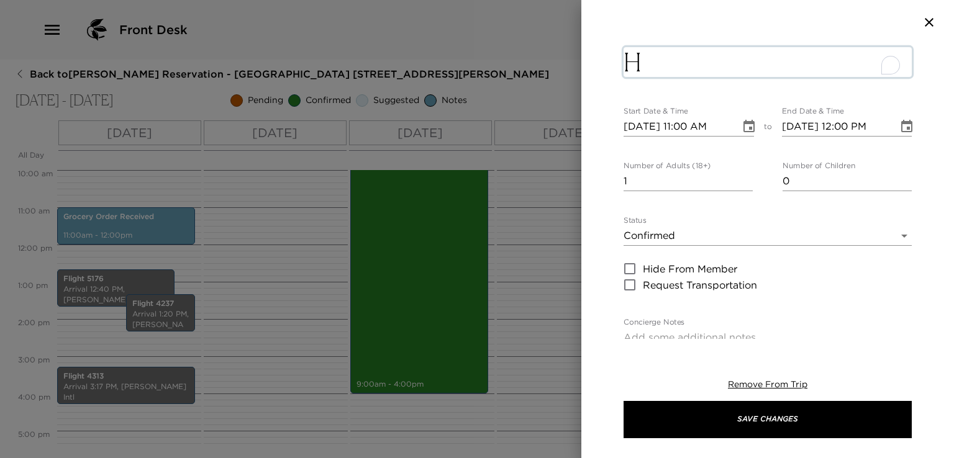
click at [656, 60] on textarea "H" at bounding box center [767, 62] width 288 height 30
type textarea "H"
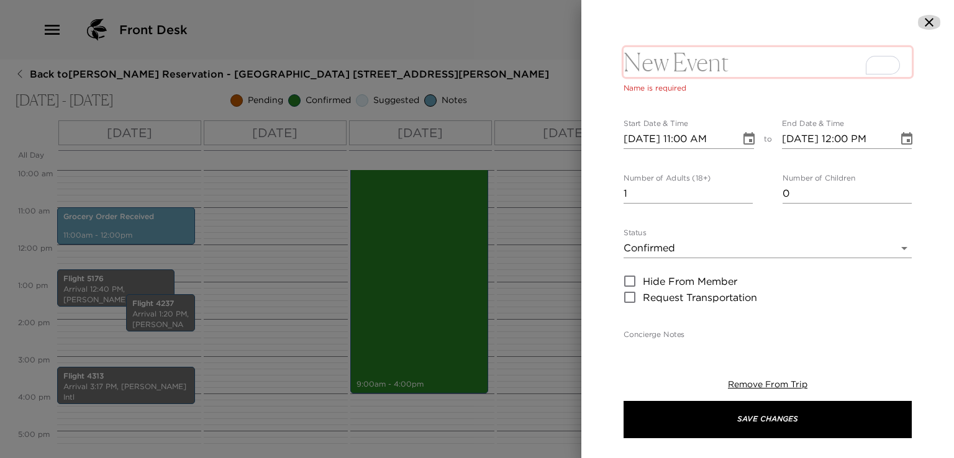
click at [929, 25] on icon "button" at bounding box center [928, 22] width 15 height 15
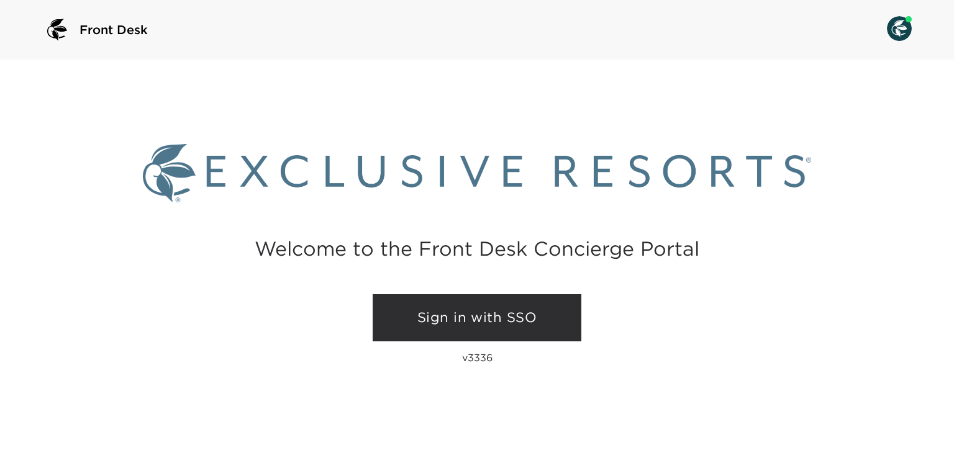
click at [547, 330] on link "Sign in with SSO" at bounding box center [477, 317] width 209 height 47
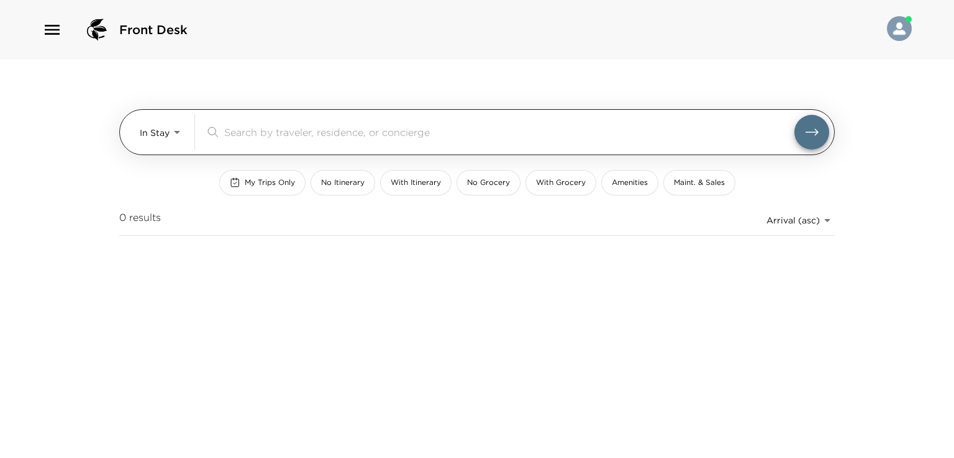
click at [178, 134] on body "Front Desk In Stay In-Stay ​ My Trips Only No Itinerary With Itinerary No Groce…" at bounding box center [477, 229] width 954 height 458
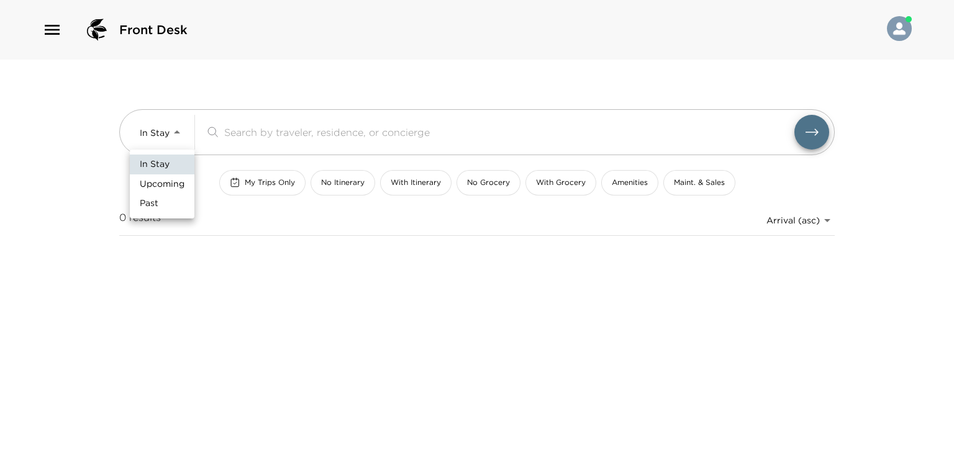
click at [178, 187] on span "Upcoming" at bounding box center [162, 184] width 45 height 12
type input "Upcoming"
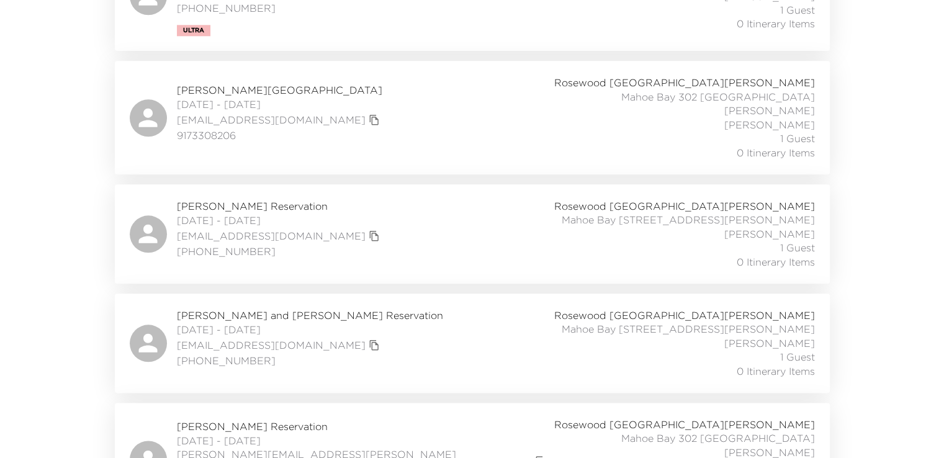
scroll to position [1304, 0]
